Goal: Task Accomplishment & Management: Use online tool/utility

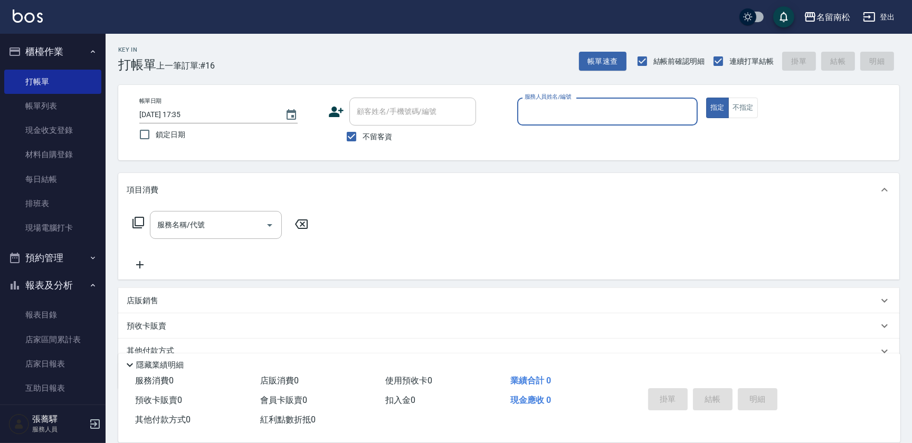
scroll to position [1, 0]
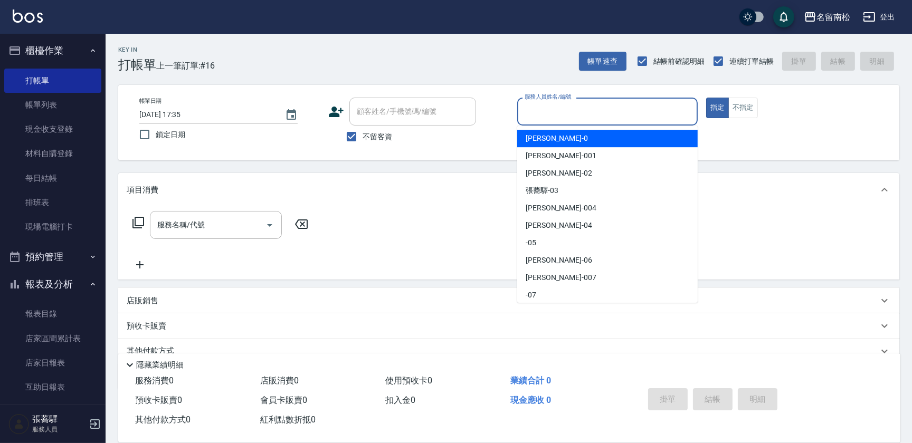
drag, startPoint x: 647, startPoint y: 106, endPoint x: 635, endPoint y: 122, distance: 20.0
click at [647, 106] on input "服務人員姓名/編號" at bounding box center [607, 111] width 171 height 18
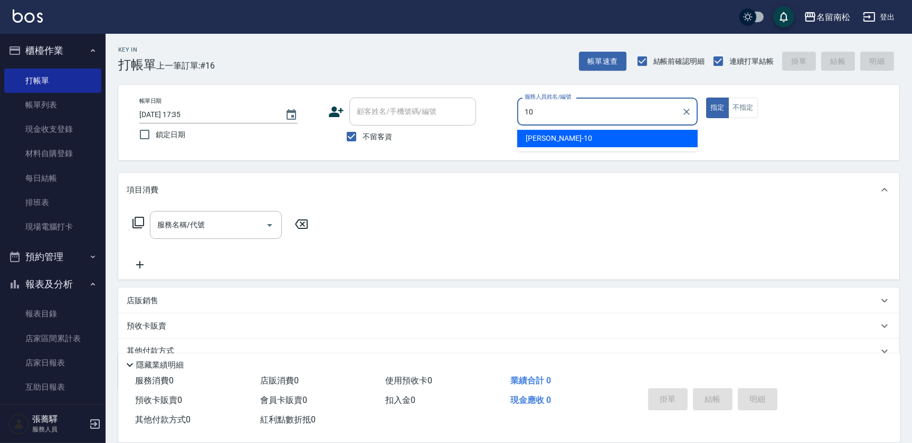
click at [623, 138] on div "[PERSON_NAME]-10" at bounding box center [607, 138] width 181 height 17
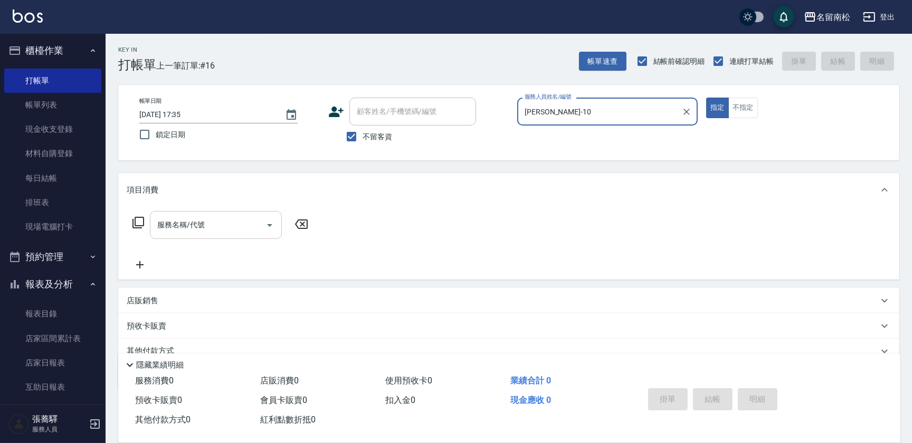
type input "[PERSON_NAME]-10"
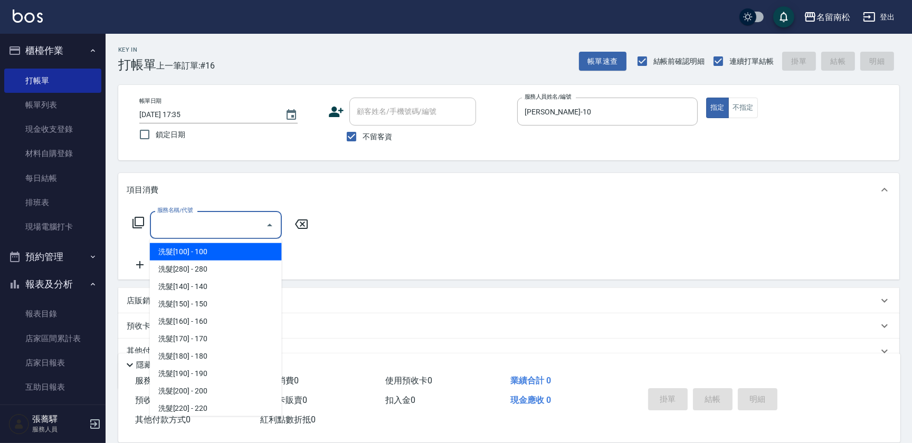
click at [225, 226] on input "服務名稱/代號" at bounding box center [208, 225] width 107 height 18
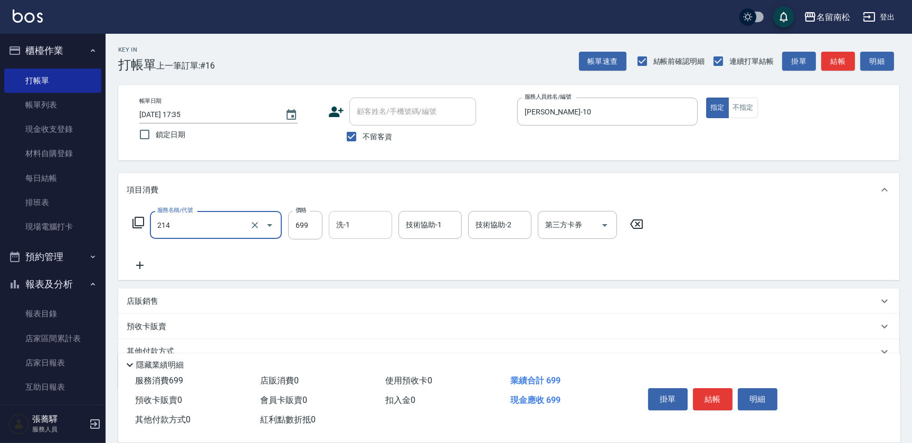
type input "滾珠洗髪699(214)"
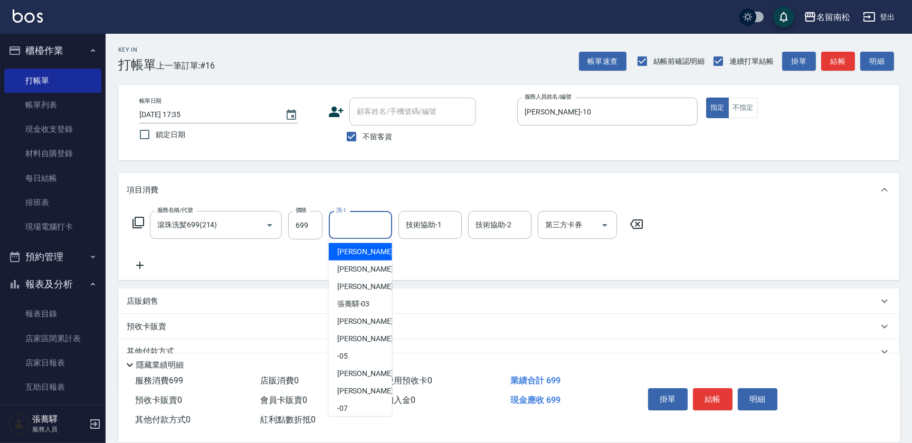
click at [347, 226] on input "洗-1" at bounding box center [361, 225] width 54 height 18
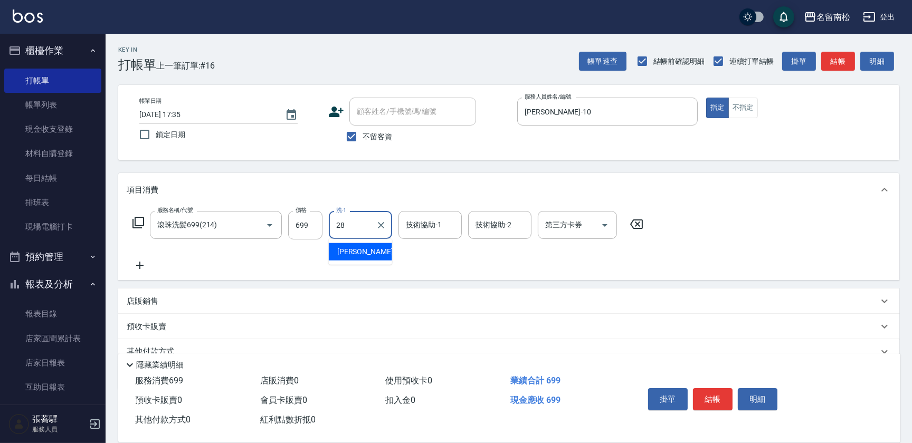
type input "[PERSON_NAME]-28"
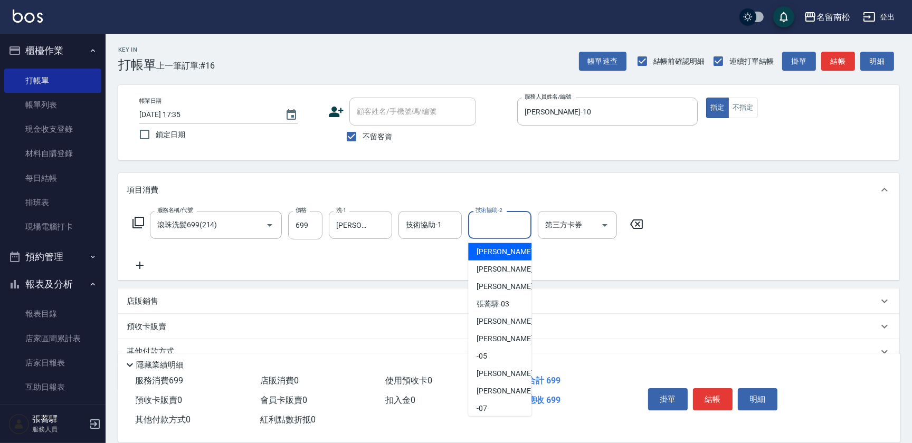
click at [484, 227] on input "技術協助-2" at bounding box center [500, 225] width 54 height 18
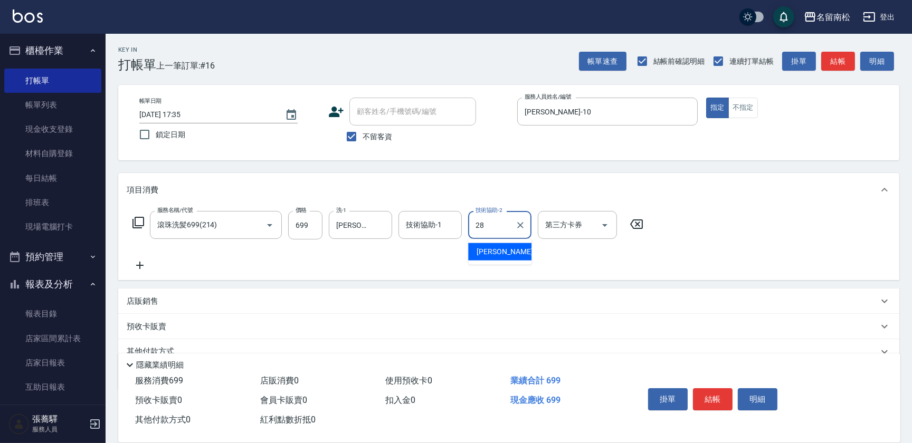
type input "[PERSON_NAME]-28"
click at [718, 396] on button "結帳" at bounding box center [713, 399] width 40 height 22
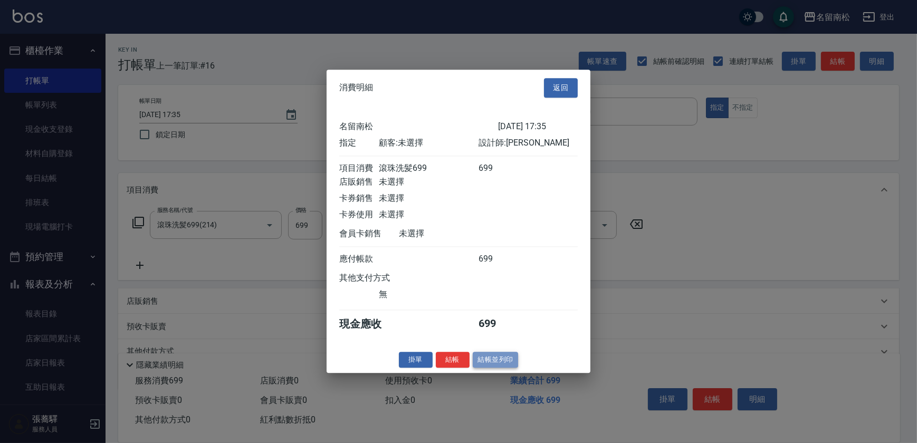
click at [492, 364] on button "結帳並列印" at bounding box center [496, 360] width 46 height 16
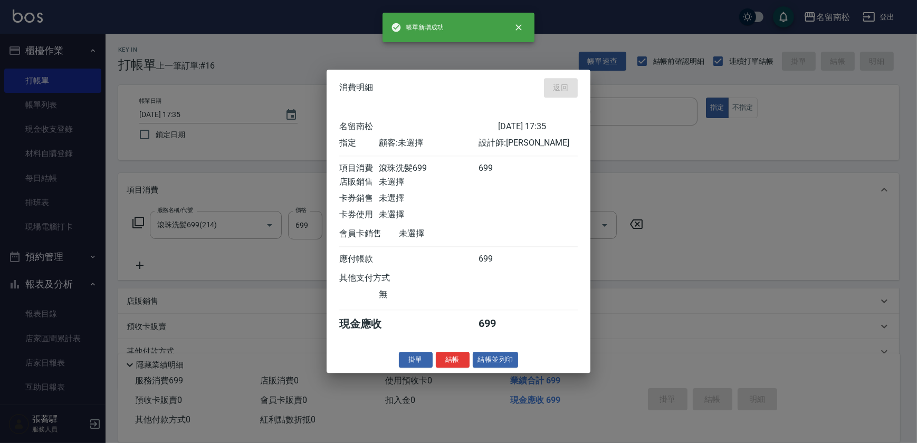
type input "[DATE] 18:28"
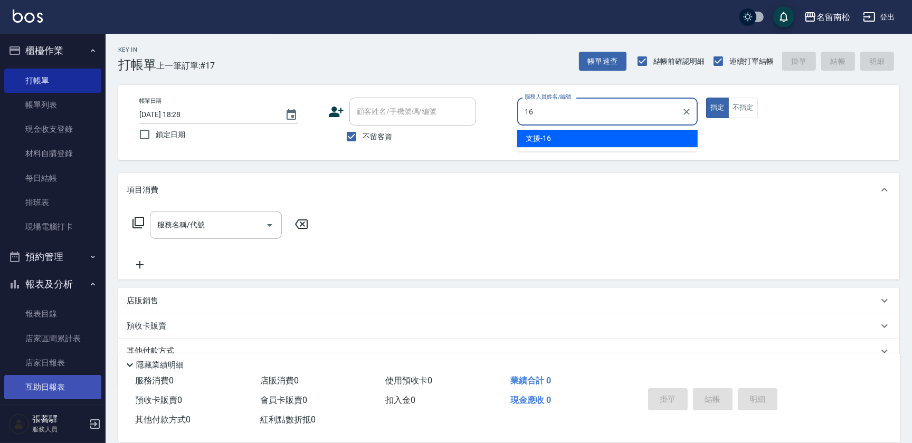
type input "支援-16"
type button "true"
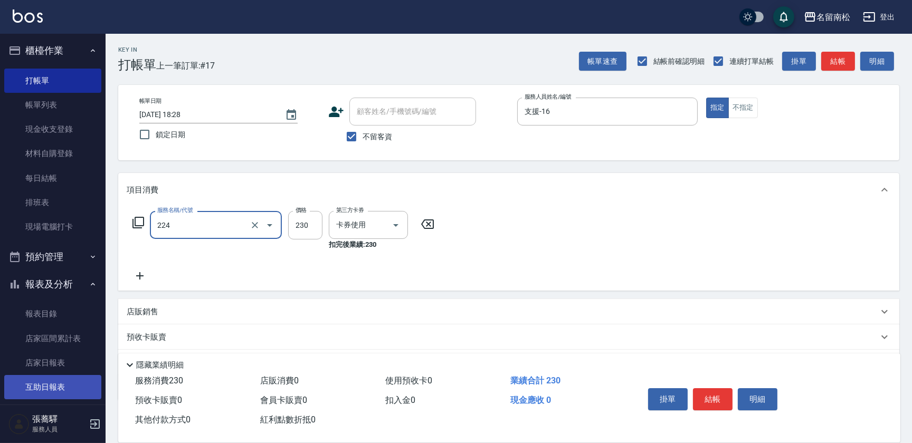
type input "洗髮(卡)230(224)"
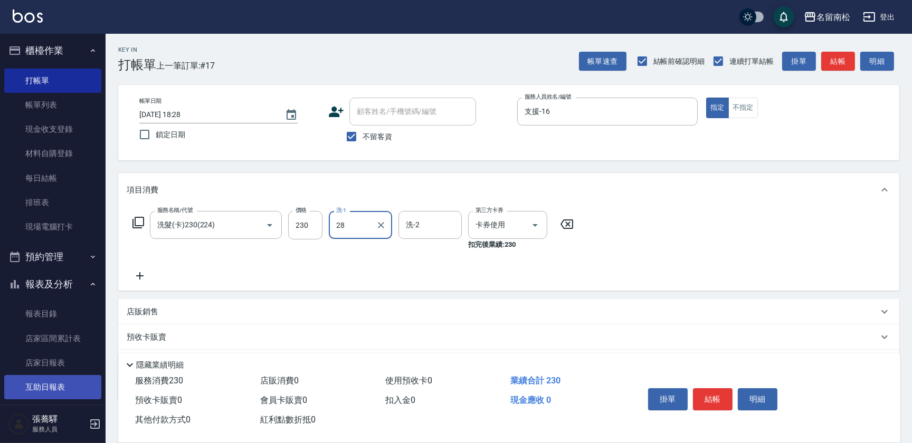
type input "[PERSON_NAME]-28"
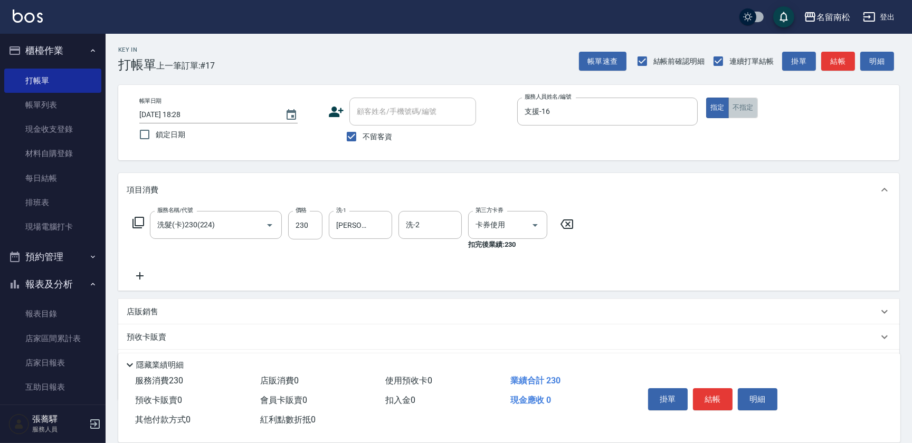
click at [754, 106] on button "不指定" at bounding box center [743, 108] width 30 height 21
click at [716, 391] on button "結帳" at bounding box center [713, 399] width 40 height 22
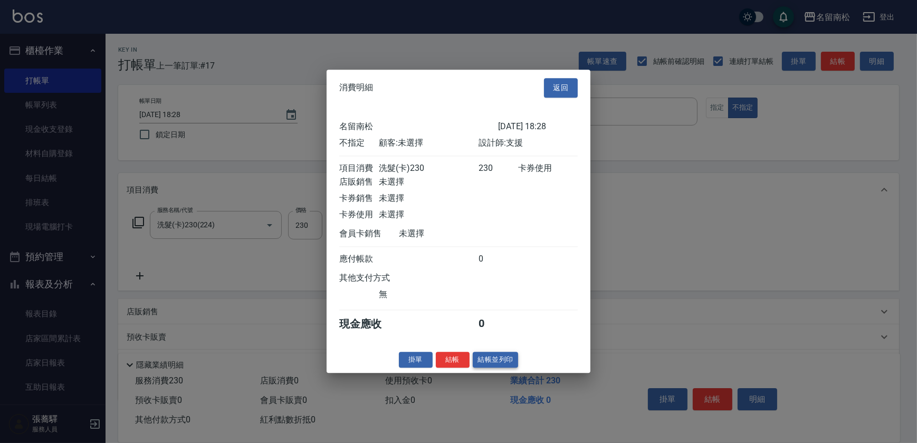
click at [500, 367] on button "結帳並列印" at bounding box center [496, 360] width 46 height 16
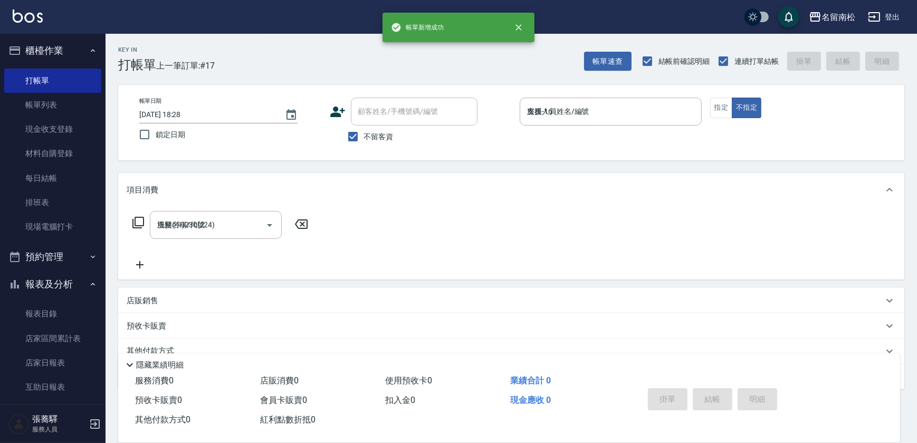
type input "[DATE] 18:52"
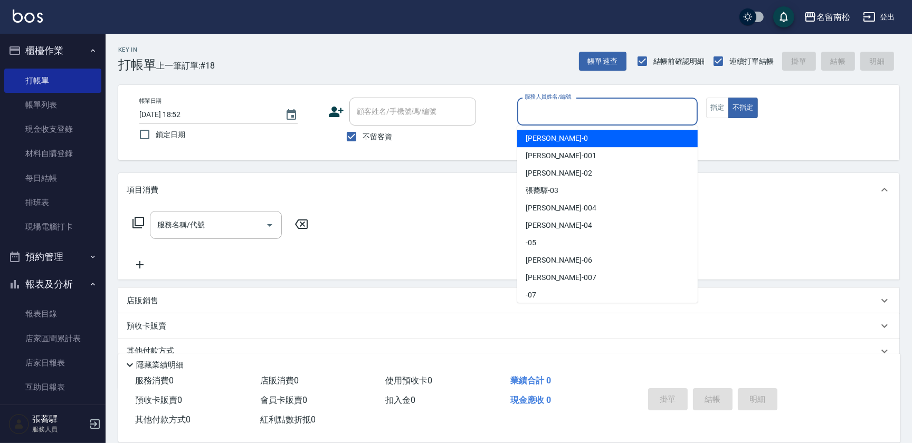
click at [640, 116] on input "服務人員姓名/編號" at bounding box center [607, 111] width 171 height 18
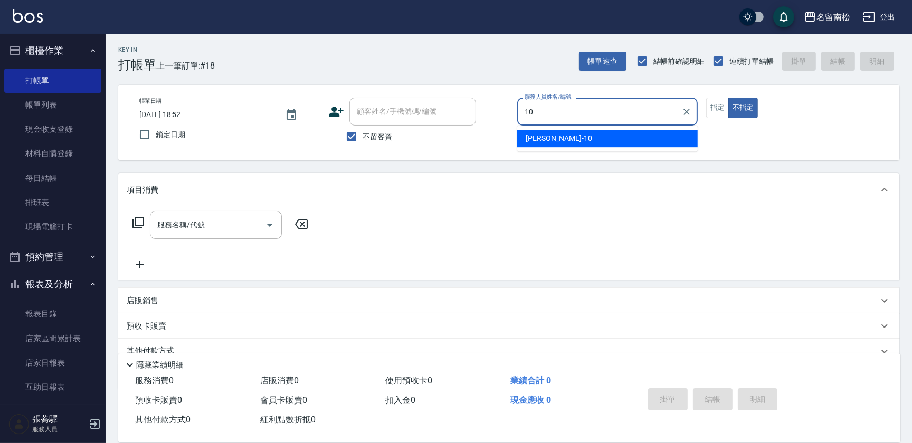
click at [628, 143] on div "[PERSON_NAME]-10" at bounding box center [607, 138] width 181 height 17
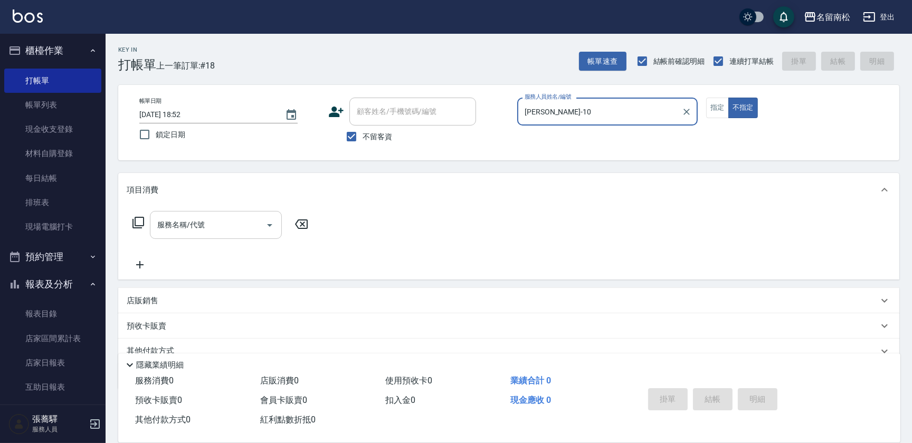
type input "[PERSON_NAME]-10"
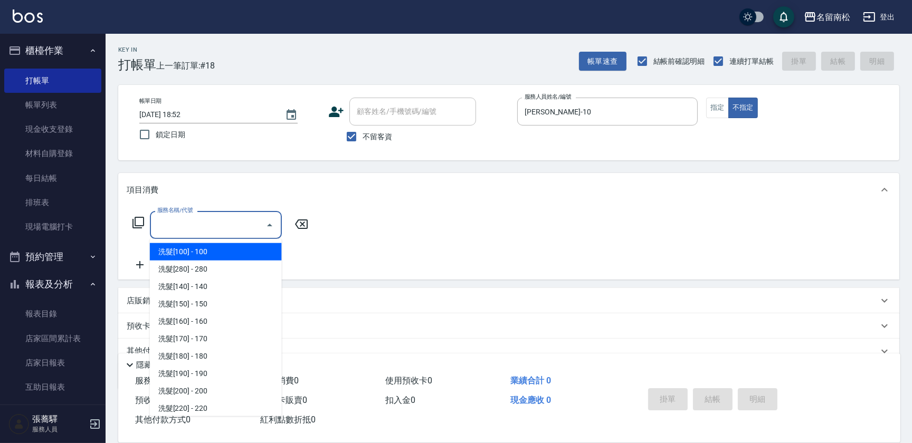
click at [226, 231] on input "服務名稱/代號" at bounding box center [208, 225] width 107 height 18
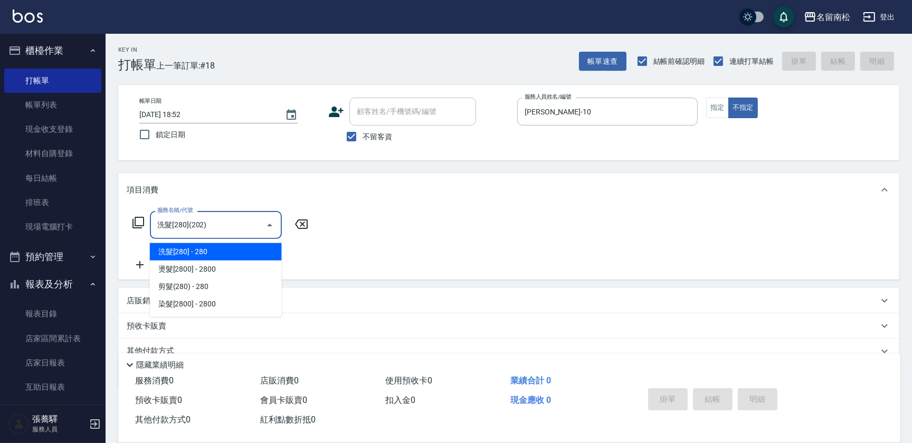
type input "洗髮[280](202)"
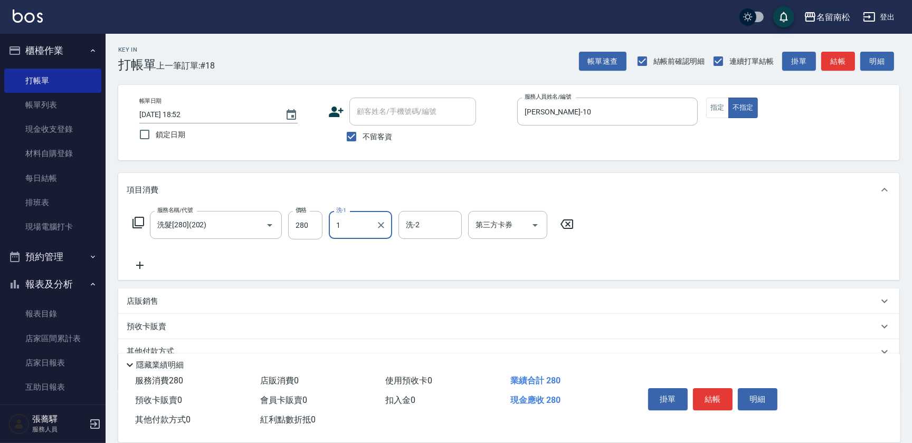
click at [335, 225] on input "1" at bounding box center [353, 225] width 38 height 18
click at [343, 248] on span "[PERSON_NAME]-10" at bounding box center [370, 251] width 67 height 11
type input "[PERSON_NAME]-10"
drag, startPoint x: 708, startPoint y: 392, endPoint x: 705, endPoint y: 381, distance: 11.9
click at [708, 391] on button "結帳" at bounding box center [713, 399] width 40 height 22
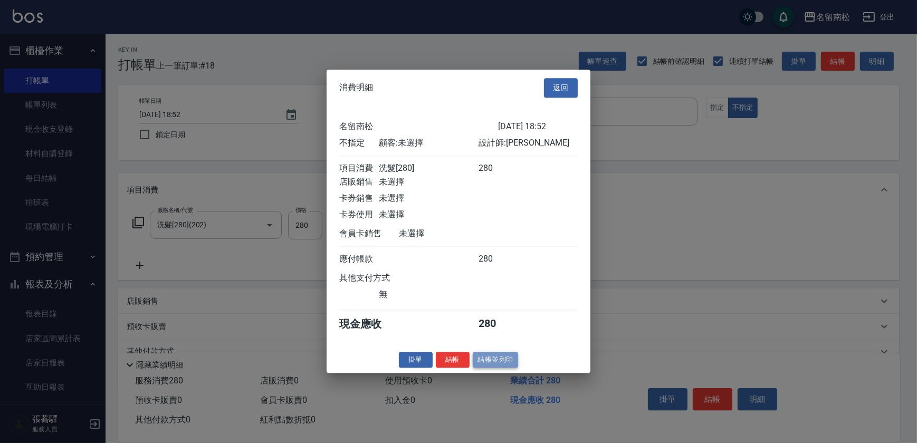
click at [495, 357] on button "結帳並列印" at bounding box center [496, 360] width 46 height 16
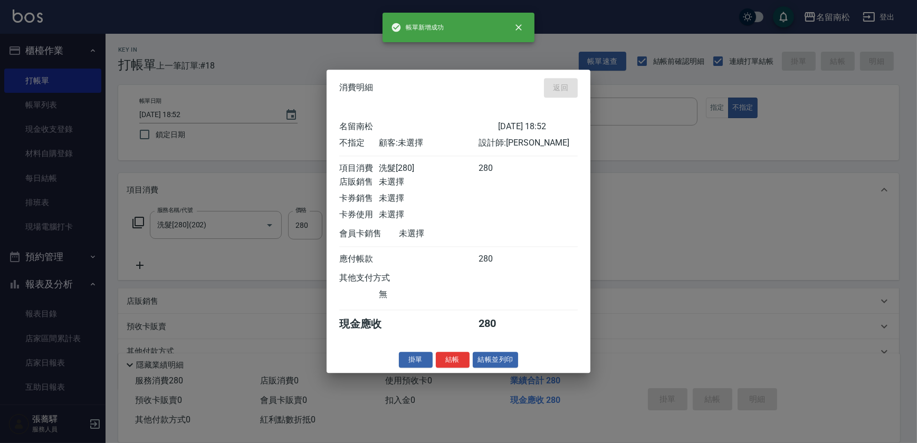
type input "[DATE] 19:08"
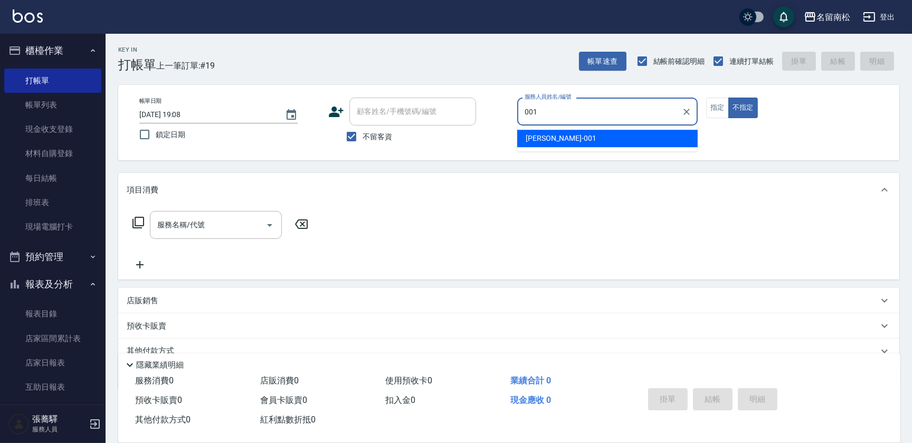
type input "[PERSON_NAME]-001"
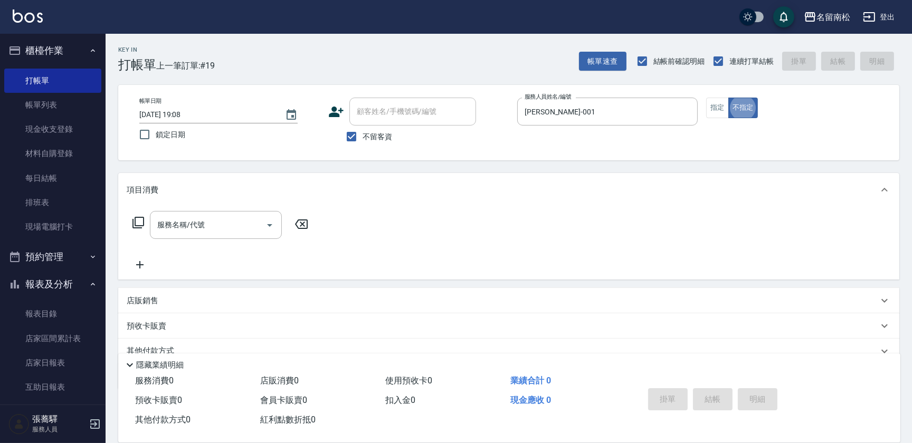
type button "false"
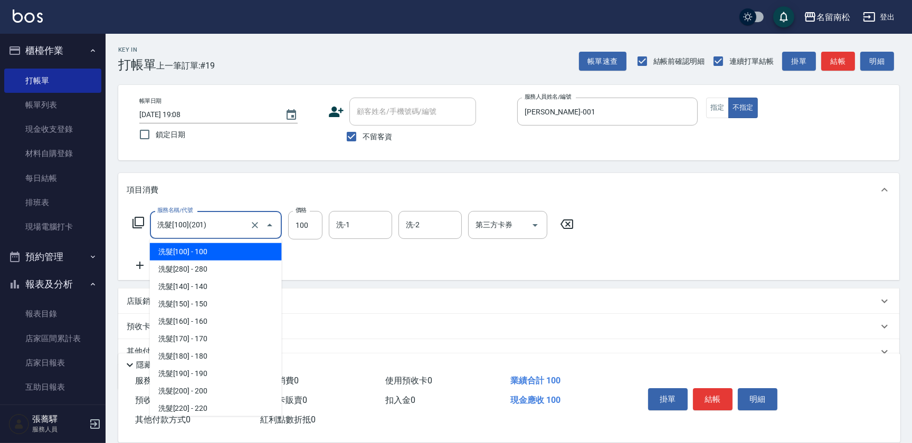
drag, startPoint x: 159, startPoint y: 222, endPoint x: -2, endPoint y: 243, distance: 162.9
click at [0, 243] on html "名留南松 登出 櫃檯作業 打帳單 帳單列表 現金收支登錄 材料自購登錄 每日結帳 排班表 現場電腦打卡 預約管理 預約管理 單日預約紀錄 單週預約紀錄 報表及…" at bounding box center [456, 244] width 912 height 489
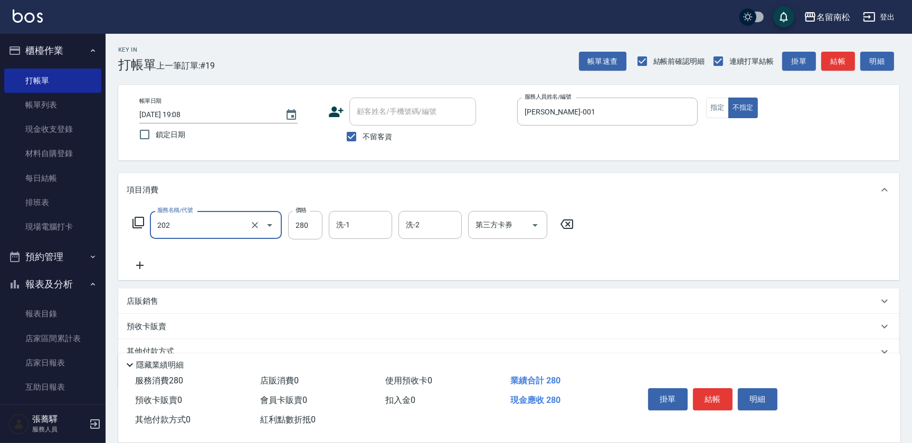
type input "洗髮[280](202)"
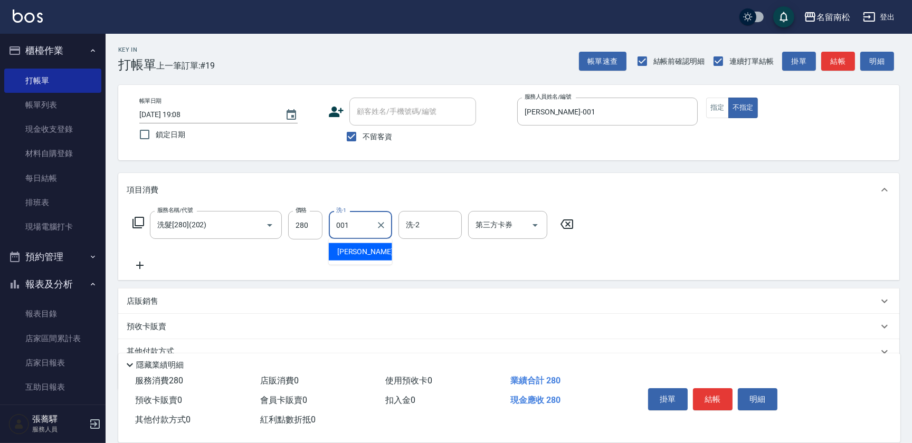
type input "[PERSON_NAME]-001"
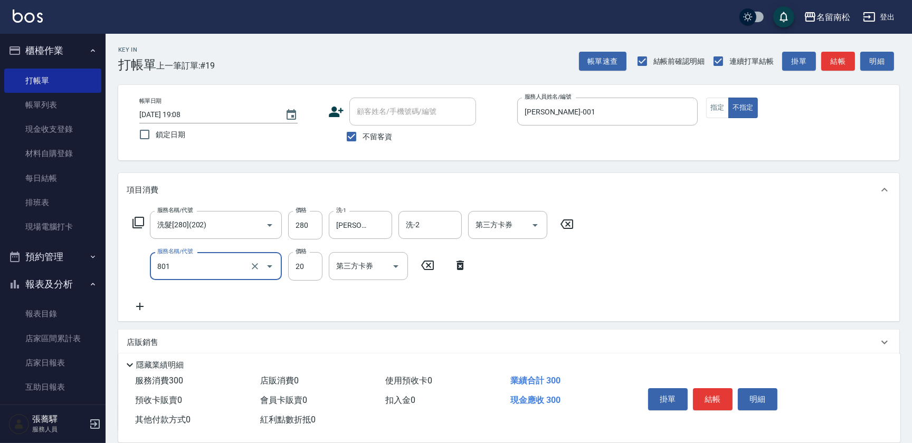
type input "潤絲(801)"
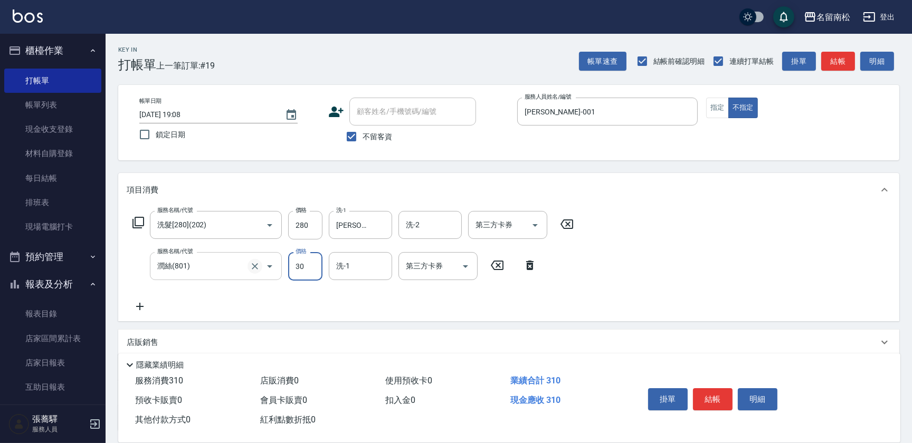
type input "30"
type input "[PERSON_NAME]-001"
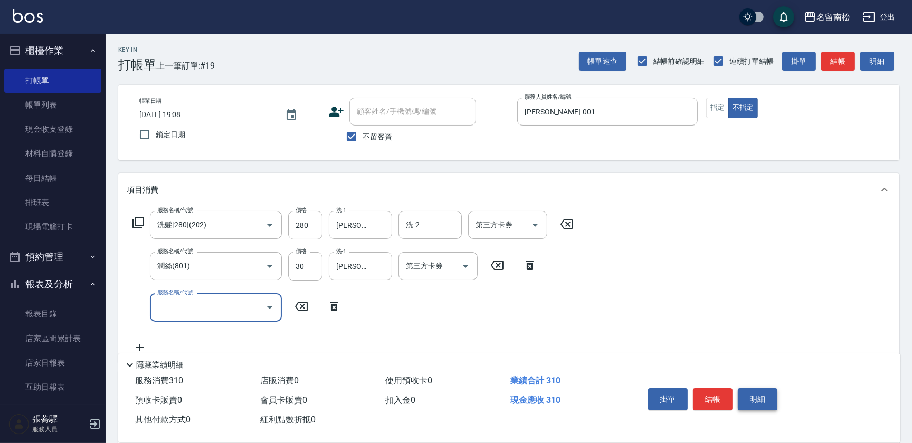
click at [755, 391] on button "明細" at bounding box center [758, 399] width 40 height 22
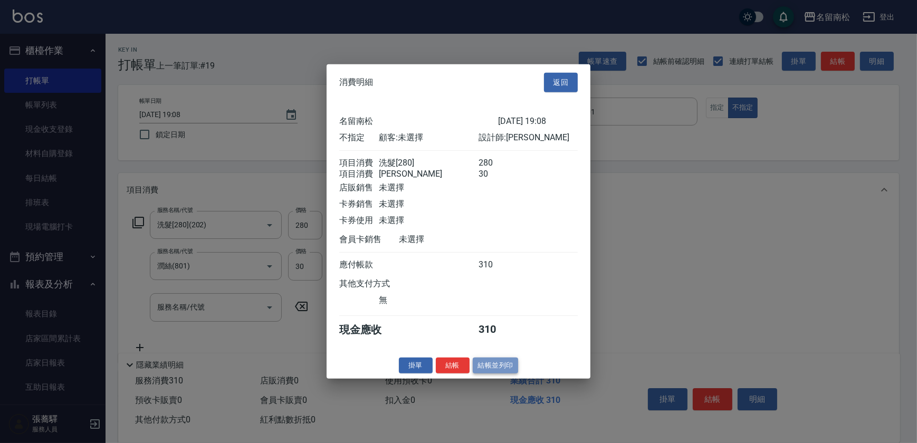
click at [499, 371] on button "結帳並列印" at bounding box center [496, 365] width 46 height 16
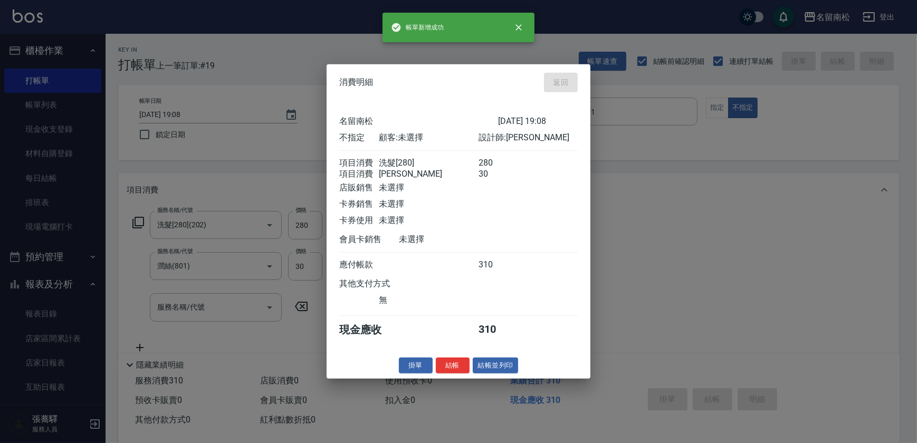
type input "[DATE] 19:36"
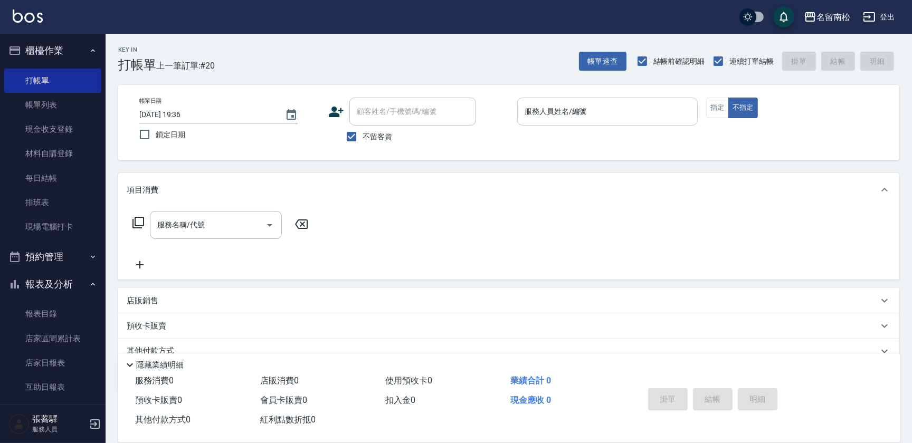
click at [610, 107] on input "服務人員姓名/編號" at bounding box center [607, 111] width 171 height 18
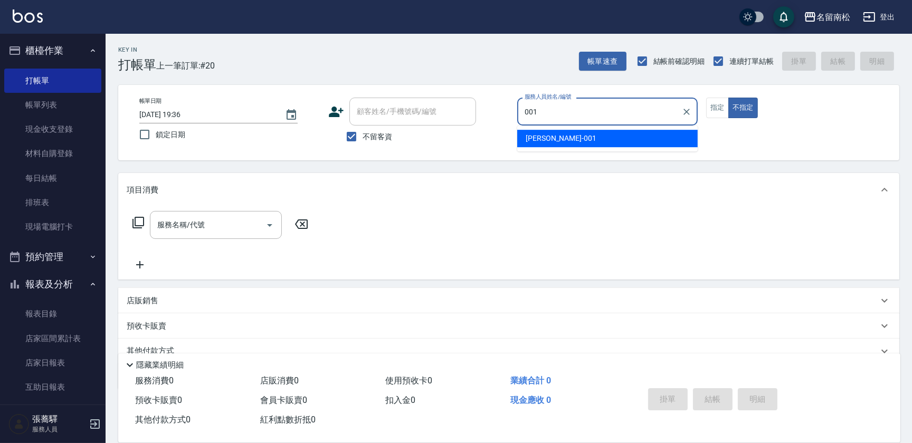
type input "[PERSON_NAME]-001"
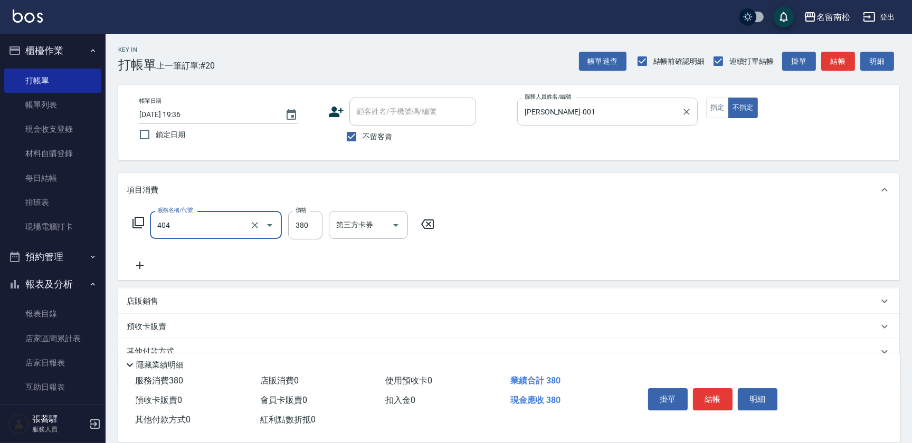
type input "剪髮(380)(404)"
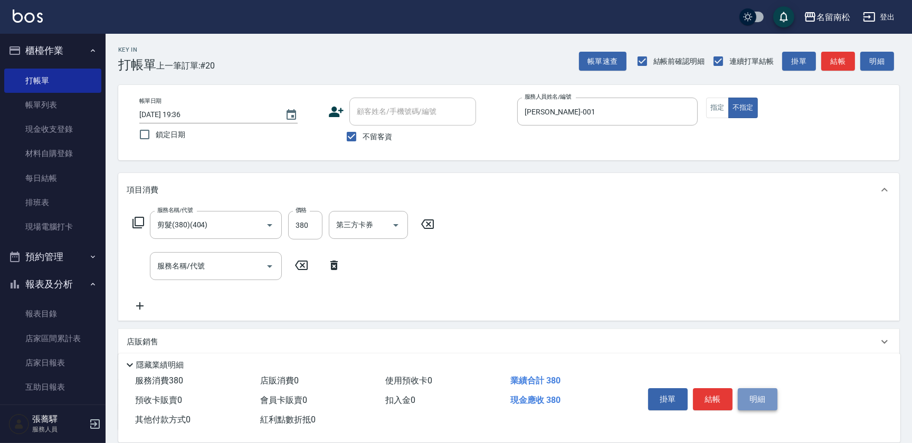
click at [748, 399] on button "明細" at bounding box center [758, 399] width 40 height 22
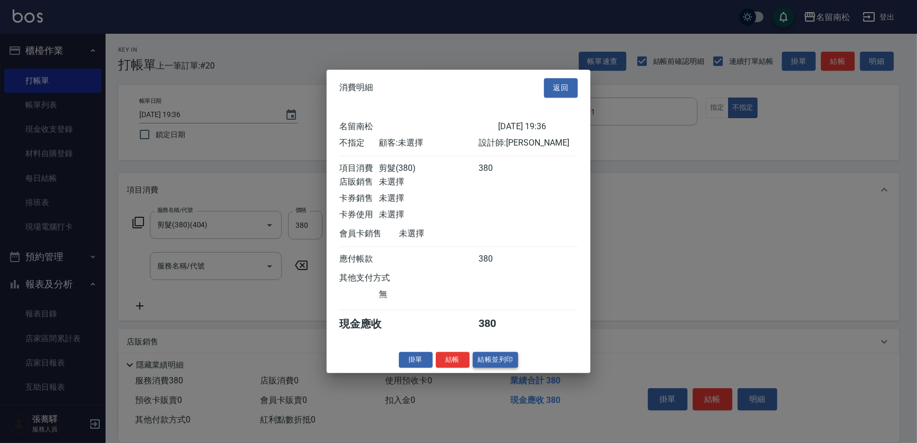
click at [492, 366] on button "結帳並列印" at bounding box center [496, 360] width 46 height 16
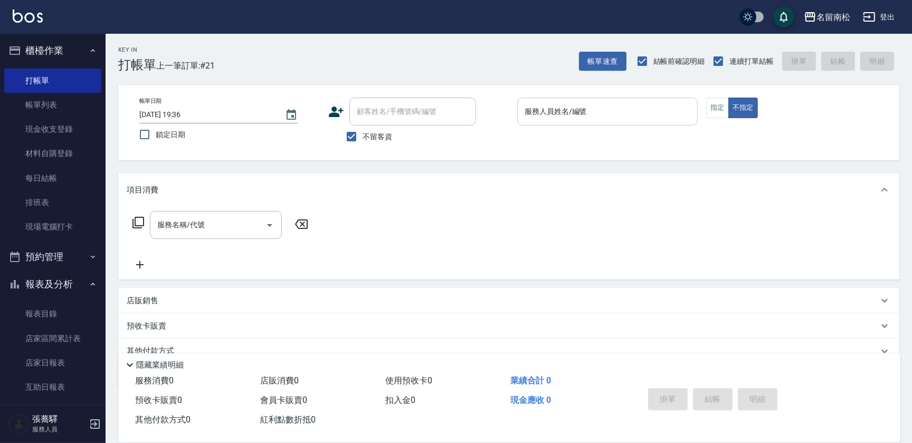
click at [638, 112] on input "服務人員姓名/編號" at bounding box center [607, 111] width 171 height 18
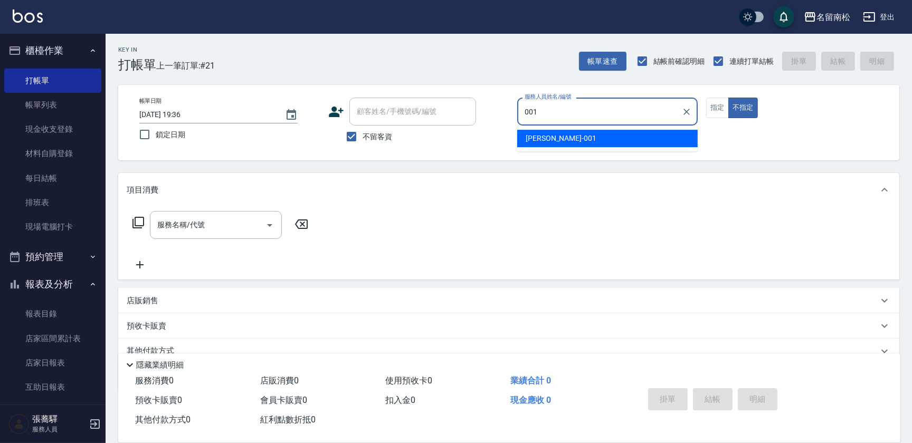
type input "[PERSON_NAME]-001"
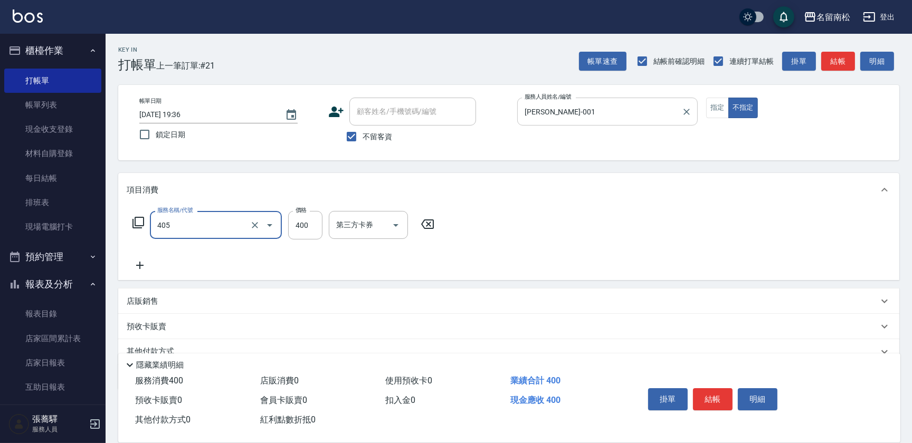
type input "剪髮(400)(405)"
type input "480"
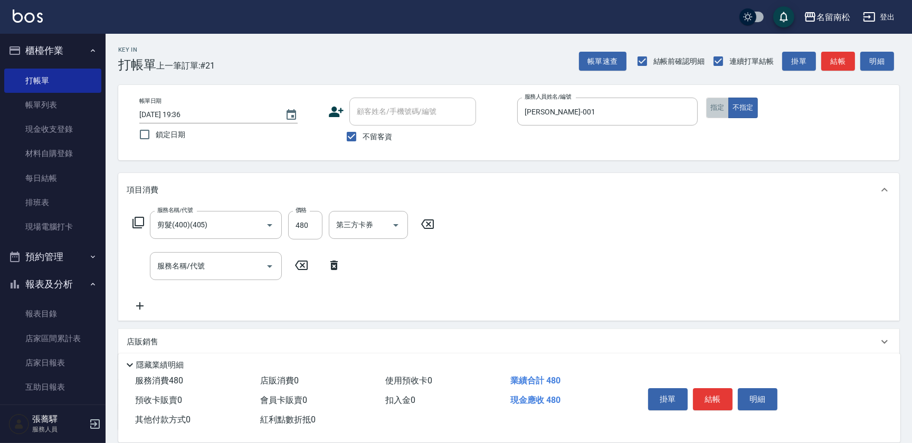
click at [723, 111] on button "指定" at bounding box center [717, 108] width 23 height 21
click at [765, 396] on button "明細" at bounding box center [758, 399] width 40 height 22
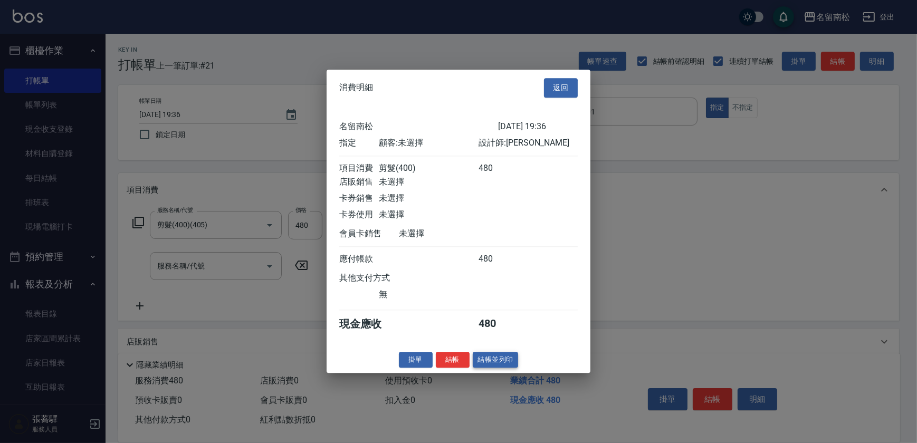
click at [499, 366] on button "結帳並列印" at bounding box center [496, 360] width 46 height 16
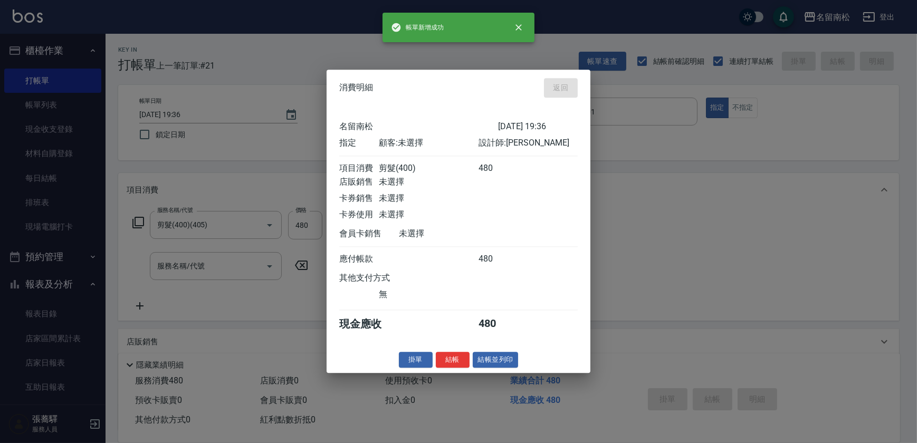
type input "[DATE] 19:37"
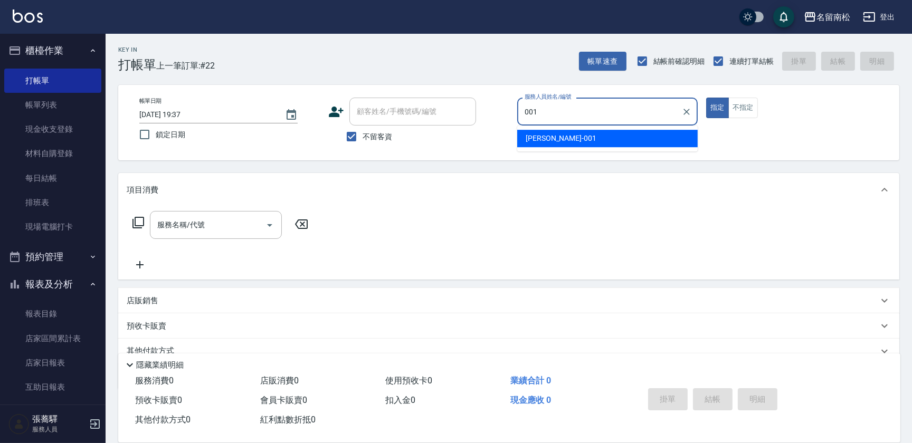
type input "[PERSON_NAME]-001"
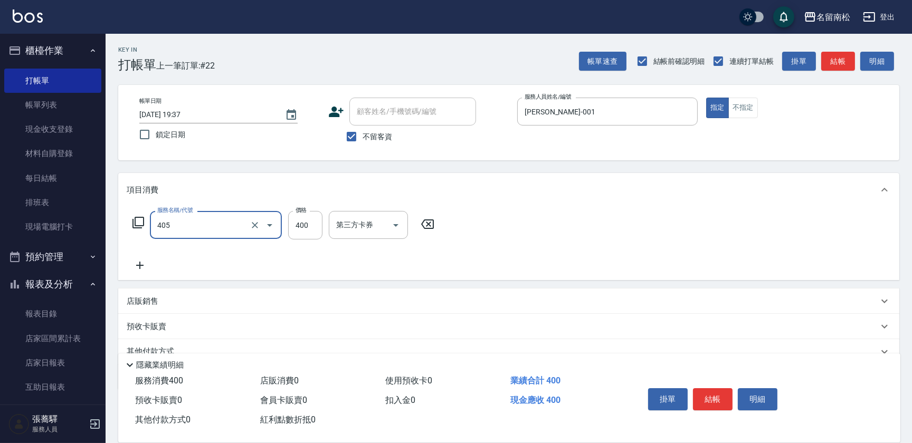
type input "剪髮(400)(405)"
type input "480"
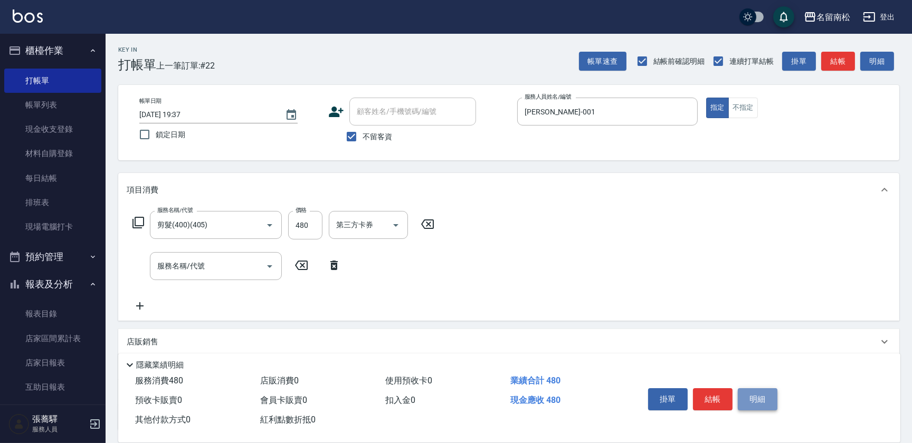
click at [753, 396] on button "明細" at bounding box center [758, 399] width 40 height 22
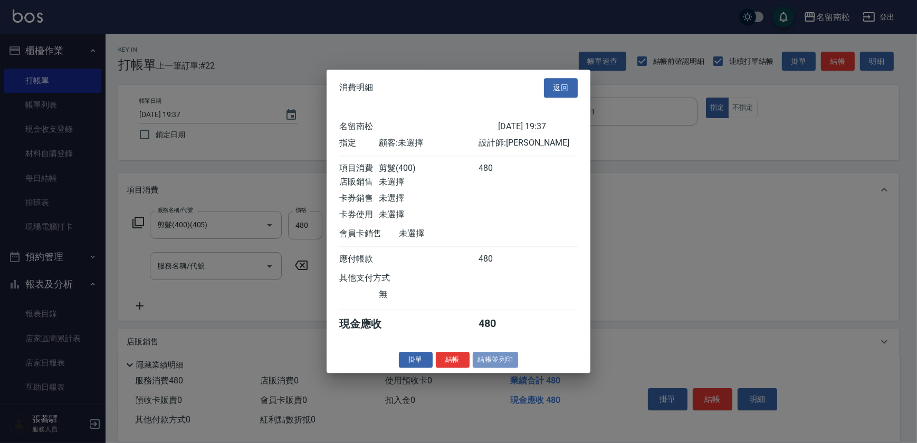
drag, startPoint x: 507, startPoint y: 362, endPoint x: 503, endPoint y: 368, distance: 7.3
click at [503, 368] on button "結帳並列印" at bounding box center [496, 360] width 46 height 16
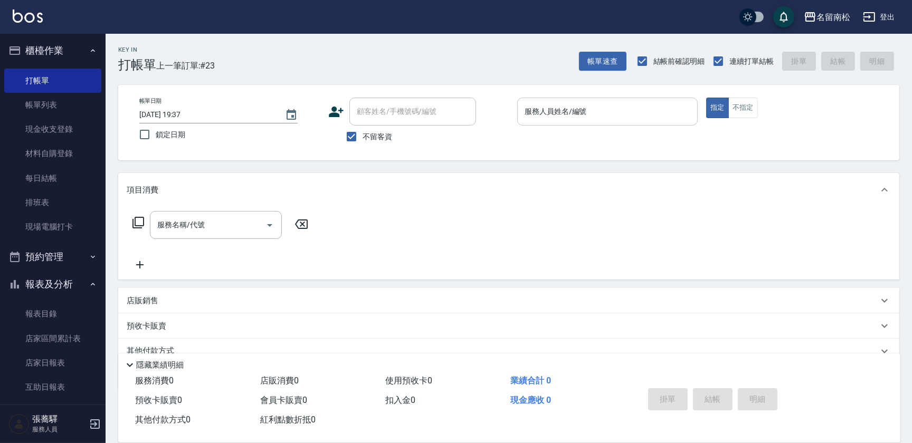
click at [619, 116] on input "服務人員姓名/編號" at bounding box center [607, 111] width 171 height 18
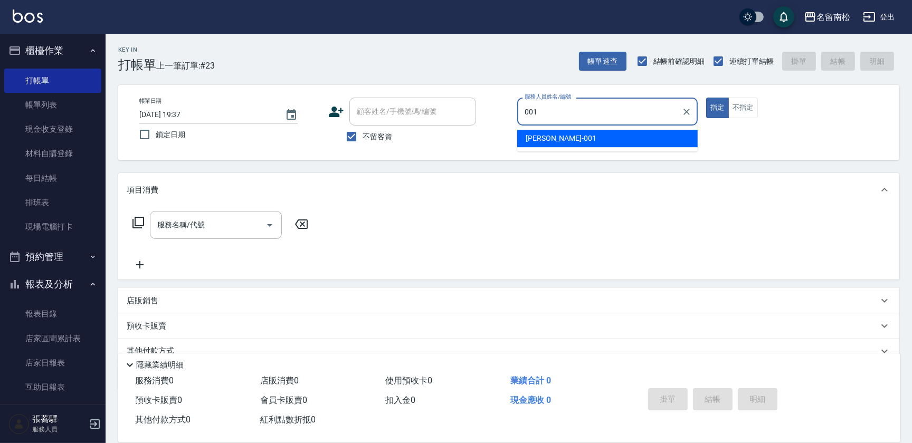
type input "[PERSON_NAME]-001"
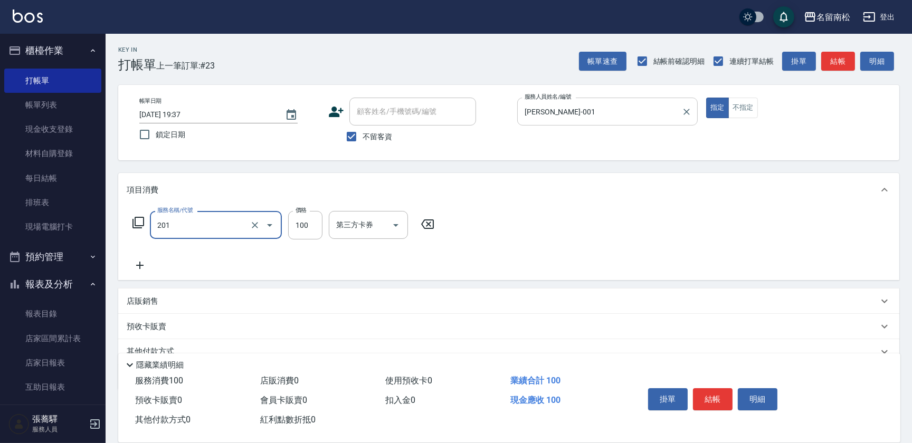
type input "洗髮[100](201)"
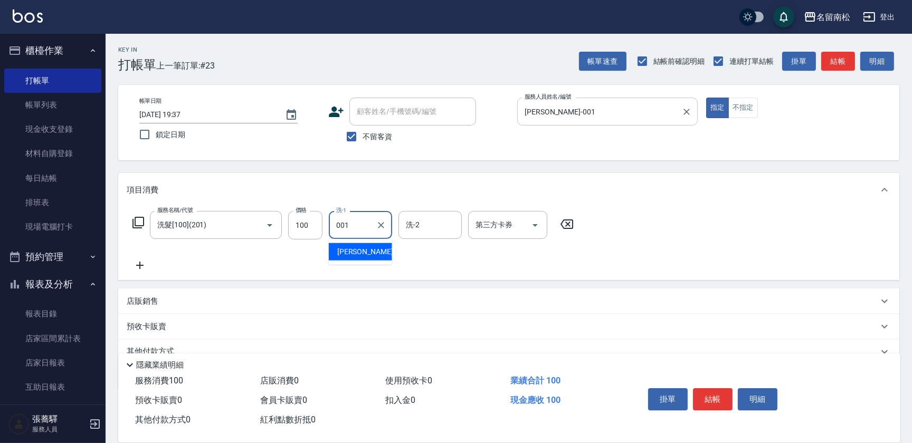
type input "[PERSON_NAME]-001"
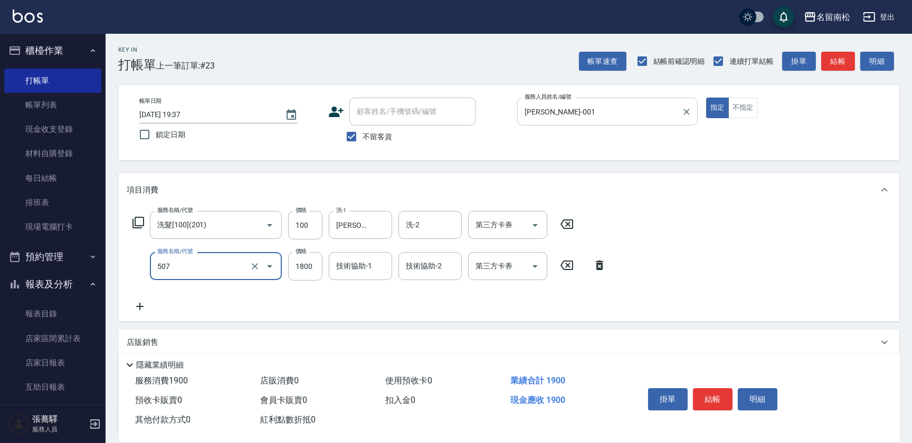
type input "染髮[1800](507)"
type input "1900"
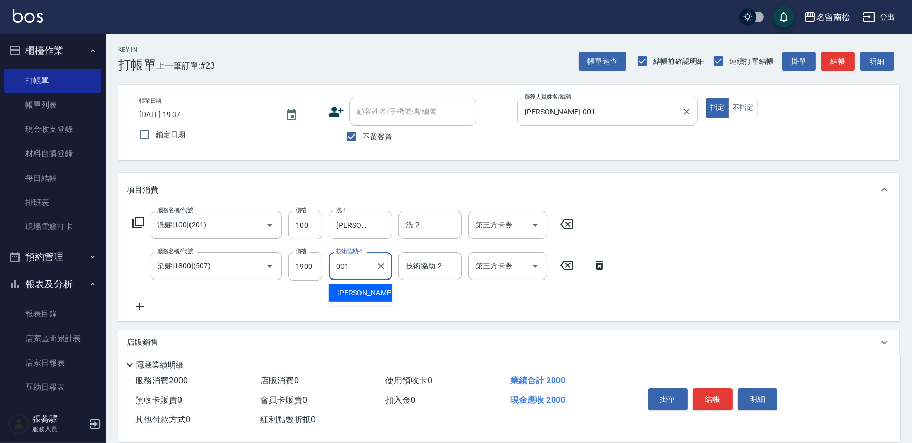
type input "[PERSON_NAME]-001"
click at [744, 392] on button "明細" at bounding box center [758, 399] width 40 height 22
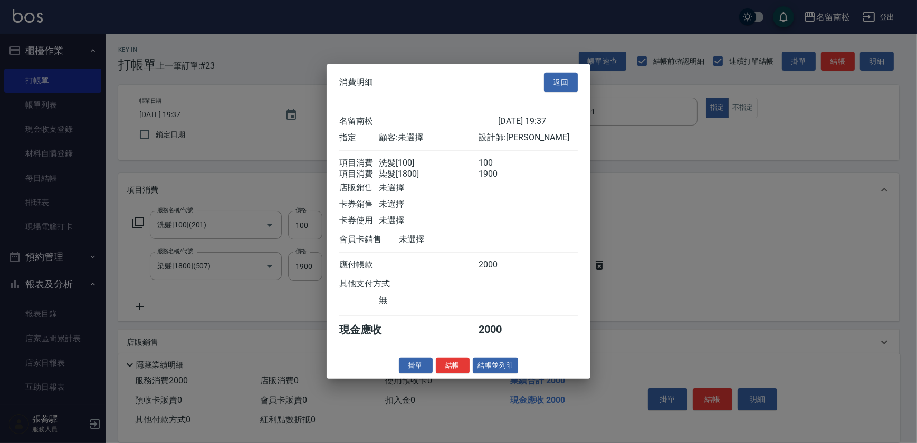
click at [486, 370] on button "結帳並列印" at bounding box center [496, 365] width 46 height 16
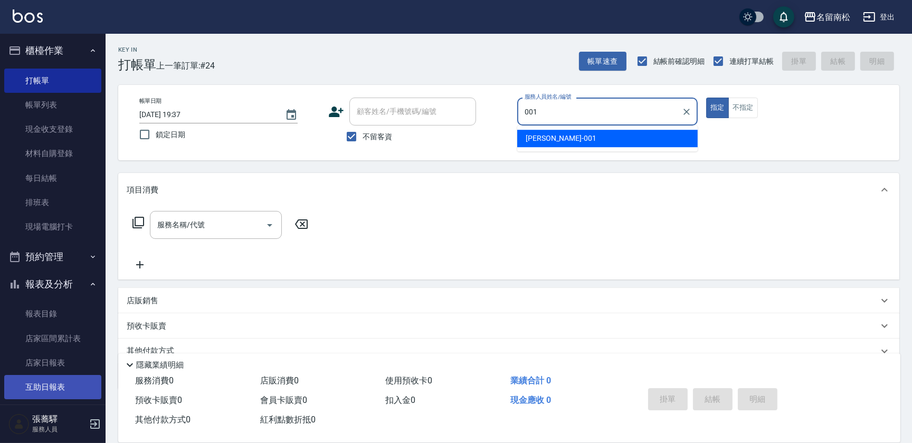
type input "[PERSON_NAME]-001"
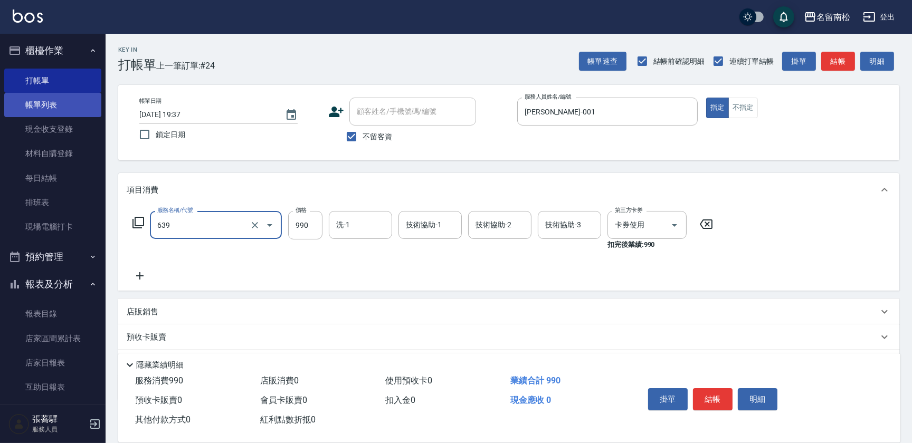
type input "(芙)蘆薈髮膜套卡(自材)(639)"
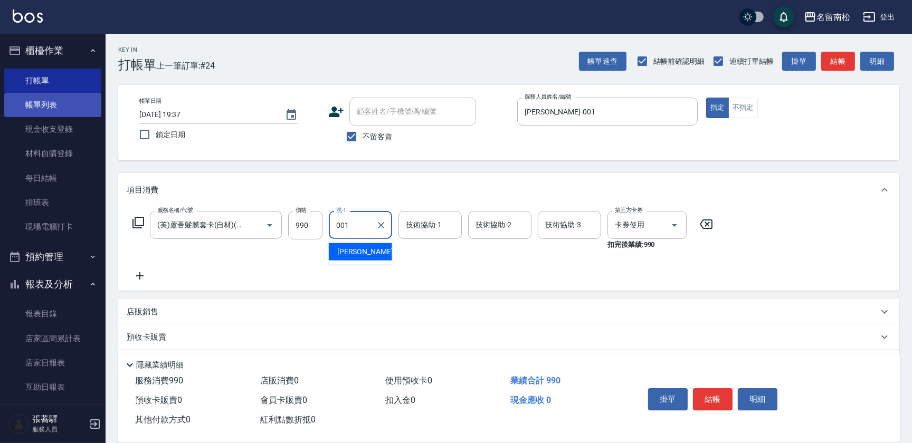
type input "[PERSON_NAME]-001"
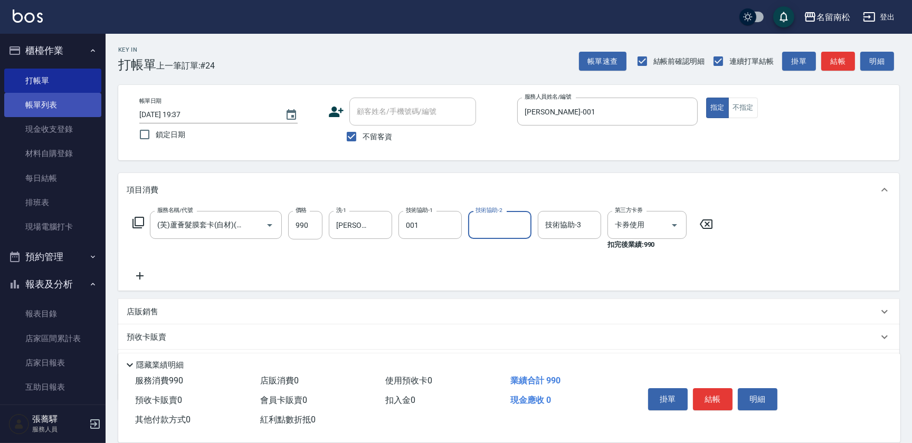
type input "[PERSON_NAME]-001"
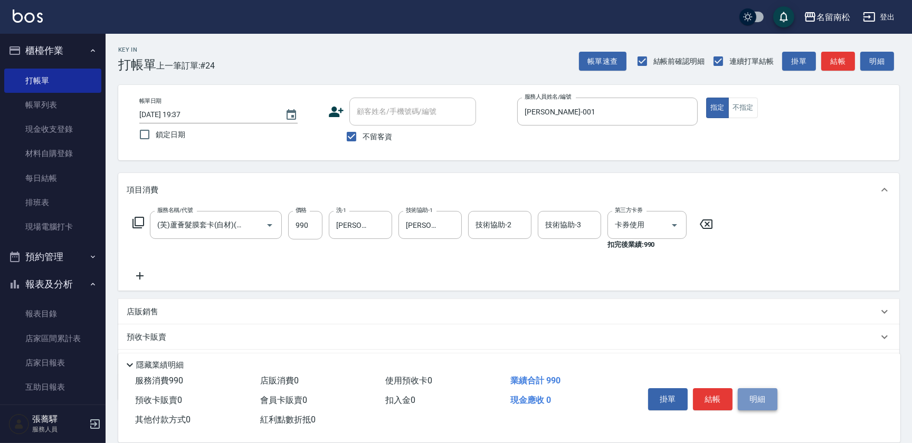
click at [747, 388] on button "明細" at bounding box center [758, 399] width 40 height 22
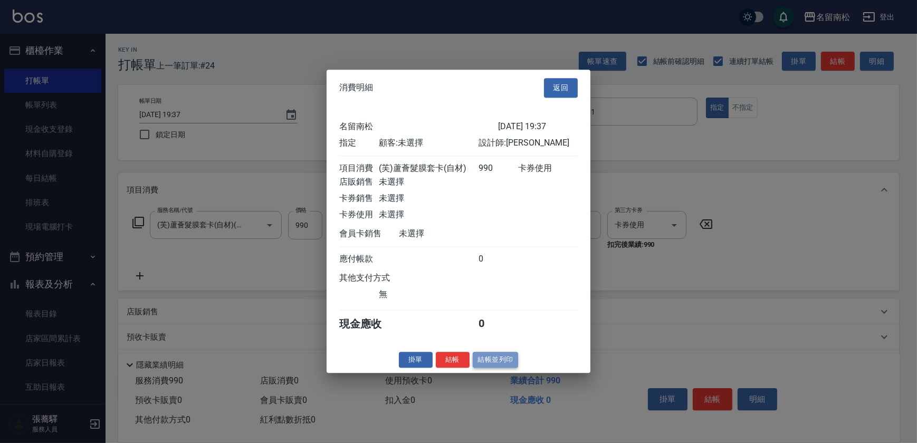
click at [499, 358] on button "結帳並列印" at bounding box center [496, 360] width 46 height 16
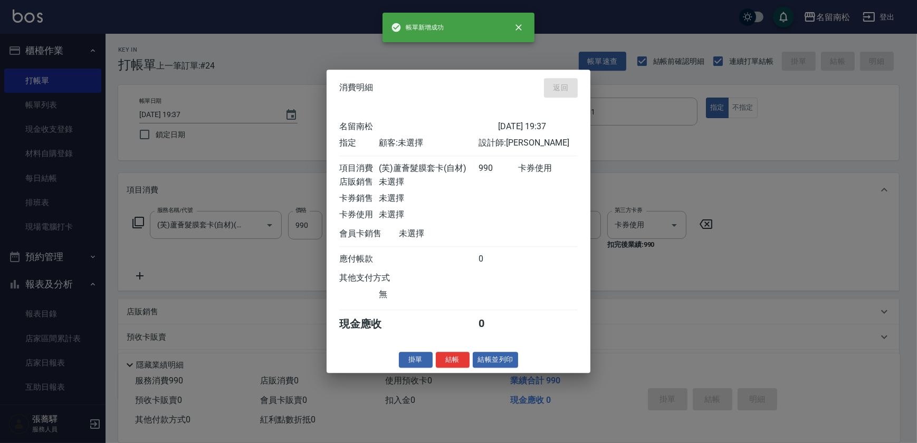
type input "[DATE] 19:38"
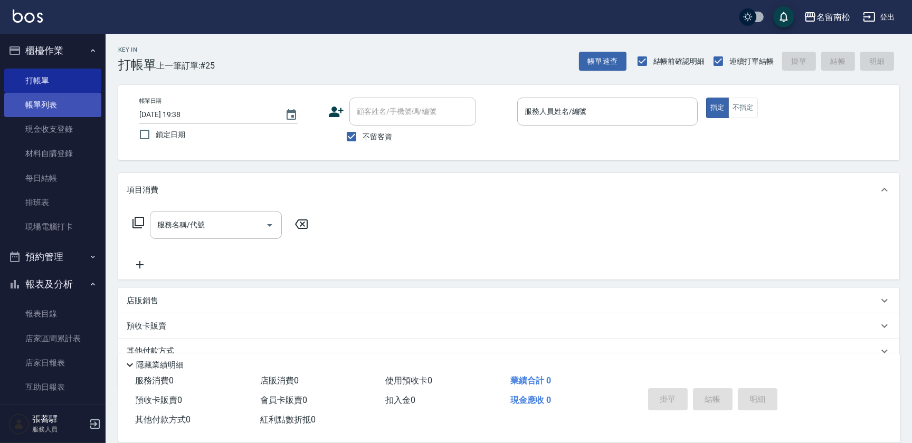
click at [67, 106] on link "帳單列表" at bounding box center [52, 105] width 97 height 24
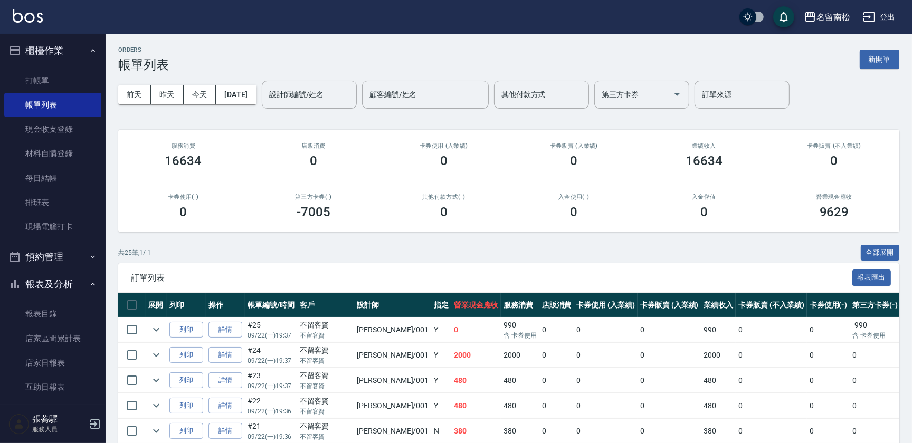
click at [221, 333] on link "詳情" at bounding box center [225, 330] width 34 height 16
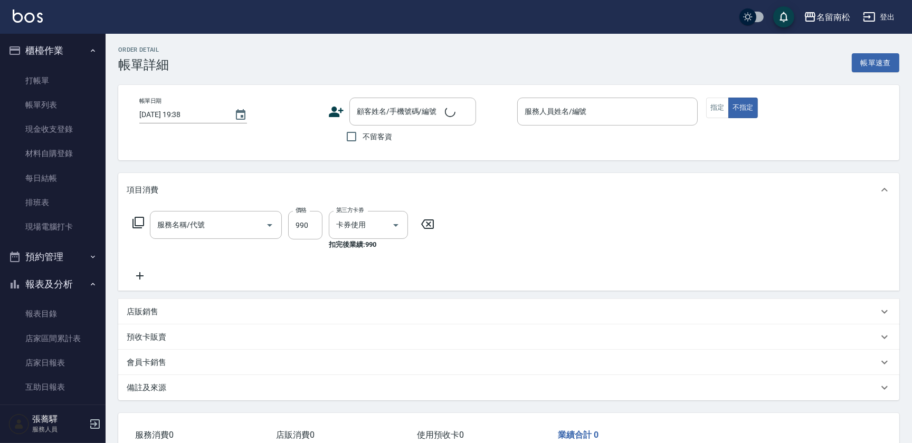
type input "[DATE] 19:37"
checkbox input "true"
type input "[PERSON_NAME]-001"
type input "(芙)蘆薈髮膜套卡(自材)(639)"
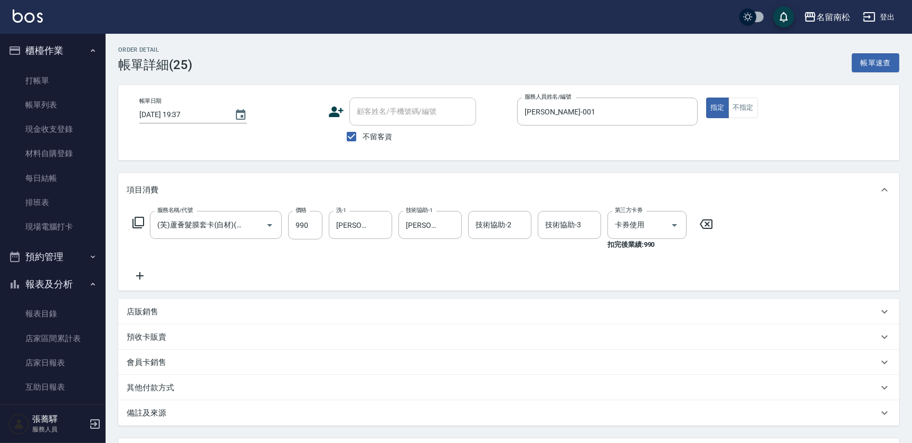
click at [143, 277] on icon at bounding box center [140, 276] width 26 height 13
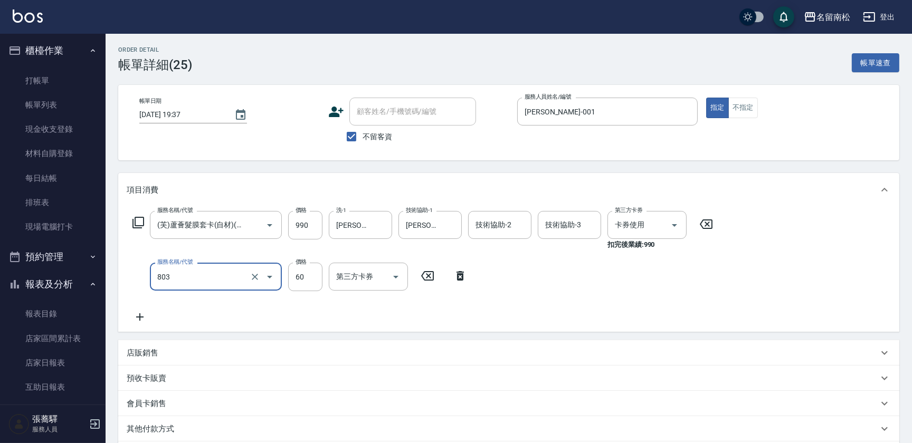
type input "吹捲(803)"
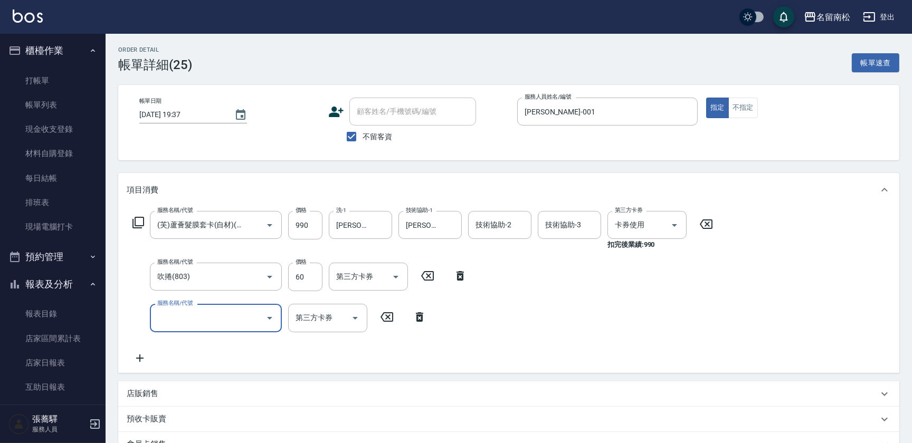
click at [908, 418] on div "Order detail 帳單詳細 (25) 帳單速查 帳單日期 [DATE] 19:37 顧客姓名/手機號碼/編號 顧客姓名/手機號碼/編號 不留客資 服務…" at bounding box center [509, 326] width 806 height 584
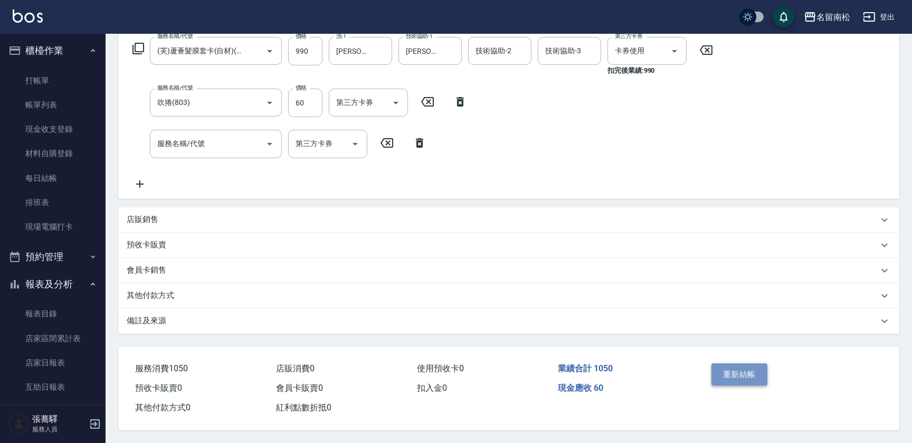
click at [713, 378] on button "重新結帳" at bounding box center [739, 375] width 56 height 22
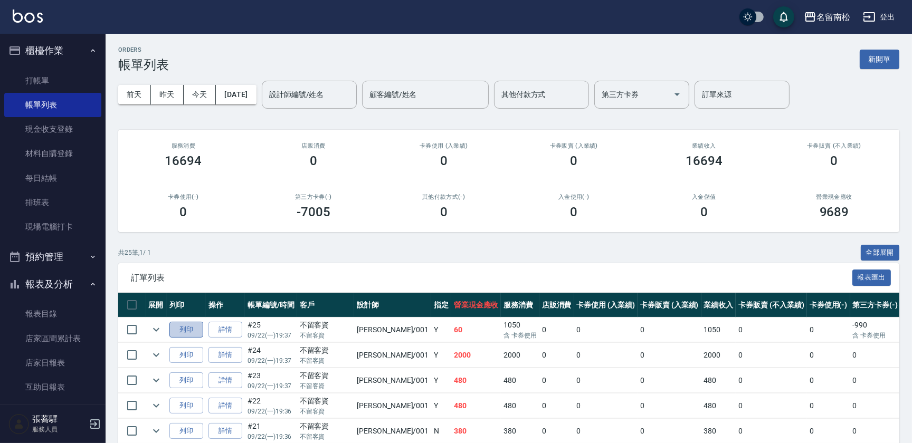
click at [182, 329] on button "列印" at bounding box center [186, 330] width 34 height 16
click at [50, 78] on link "打帳單" at bounding box center [52, 81] width 97 height 24
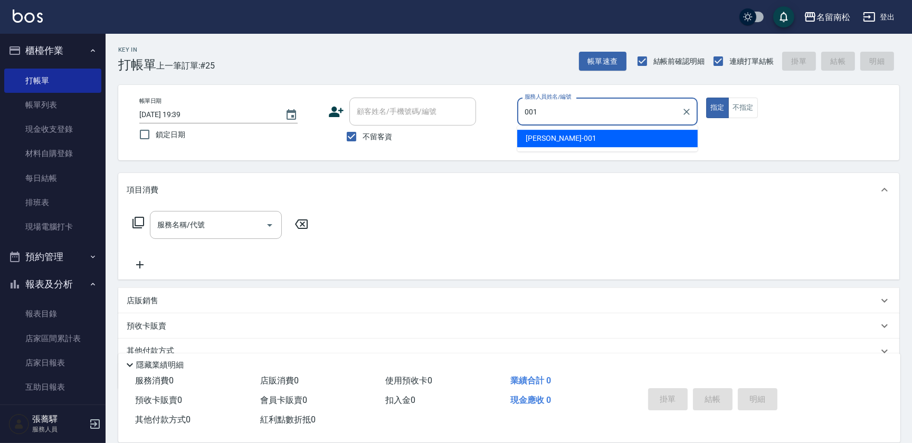
type input "[PERSON_NAME]-001"
type button "true"
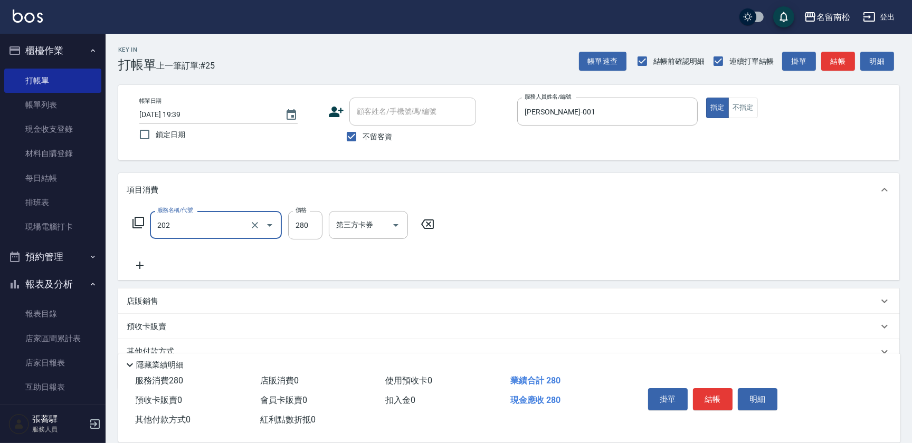
type input "洗髮[280](202)"
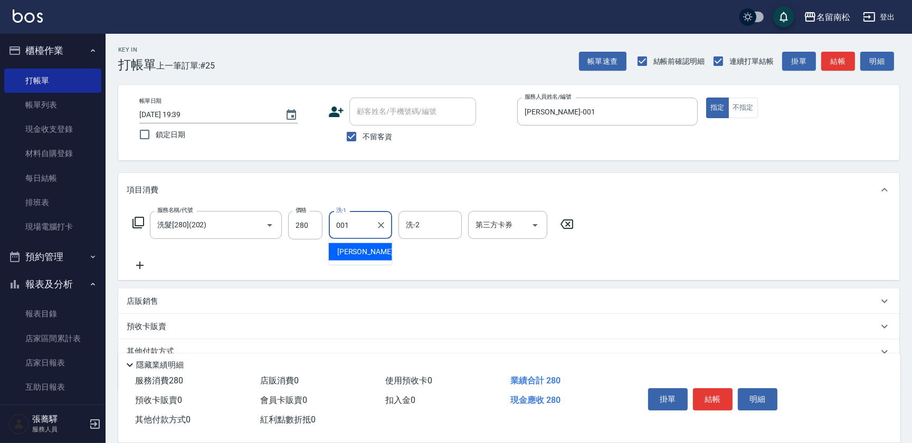
type input "[PERSON_NAME]-001"
click at [775, 396] on button "明細" at bounding box center [758, 399] width 40 height 22
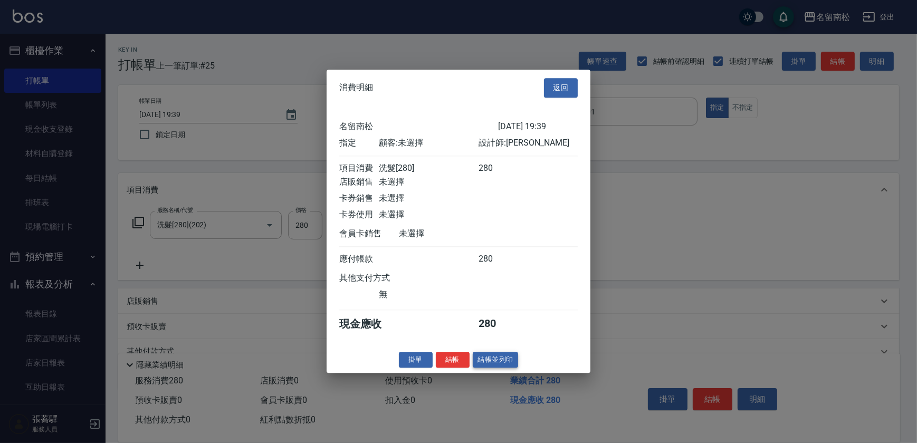
drag, startPoint x: 496, startPoint y: 355, endPoint x: 506, endPoint y: 371, distance: 18.5
click at [506, 372] on div "消費明細 返回 名留南松 [DATE] 19:39 指定 顧客: 未選擇 設計師: [PERSON_NAME] 項目消費 洗髮[280] 280 店販銷售 未…" at bounding box center [459, 221] width 264 height 303
click at [506, 368] on button "結帳並列印" at bounding box center [496, 360] width 46 height 16
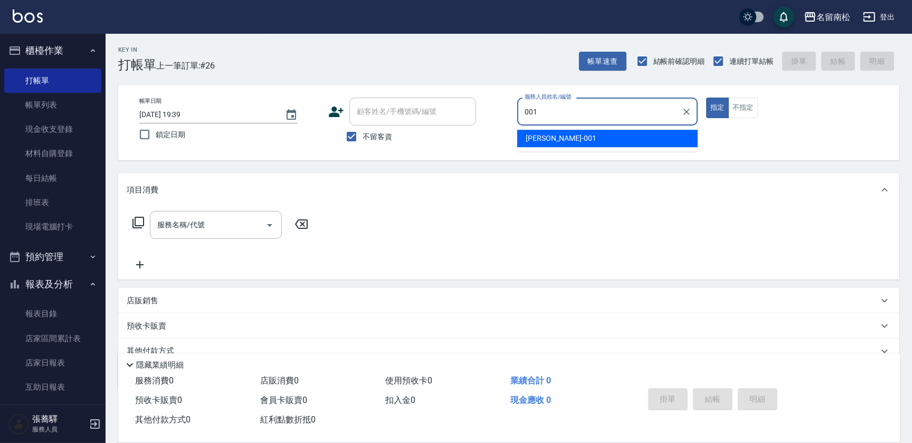
type input "[PERSON_NAME]-001"
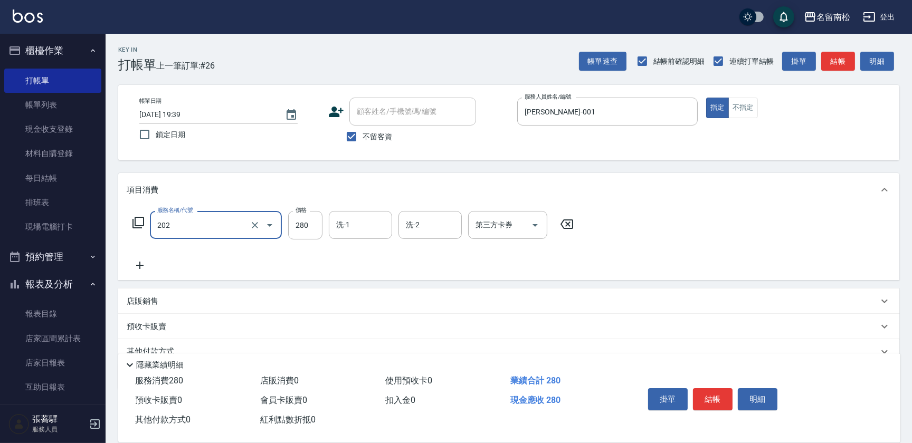
type input "洗髮[280](202)"
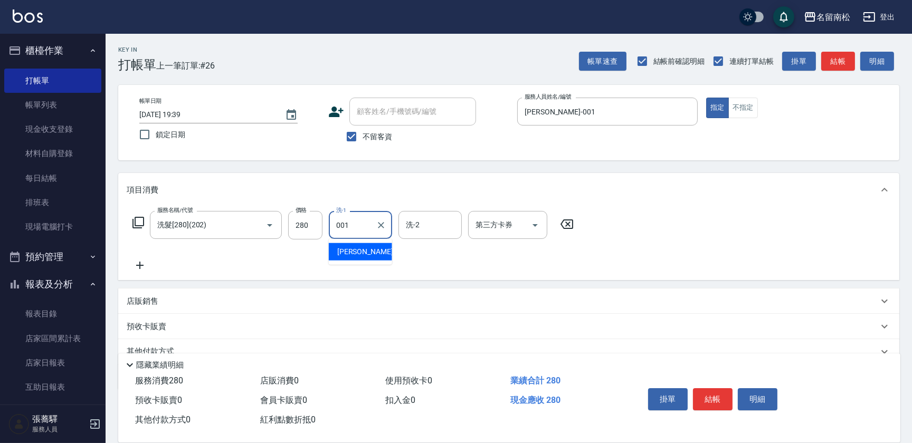
type input "[PERSON_NAME]-001"
click at [754, 399] on button "明細" at bounding box center [758, 399] width 40 height 22
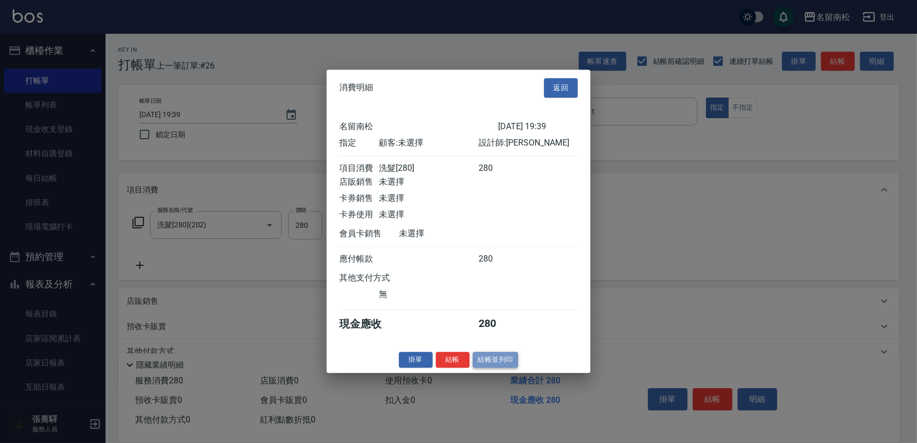
click at [481, 359] on button "結帳並列印" at bounding box center [496, 360] width 46 height 16
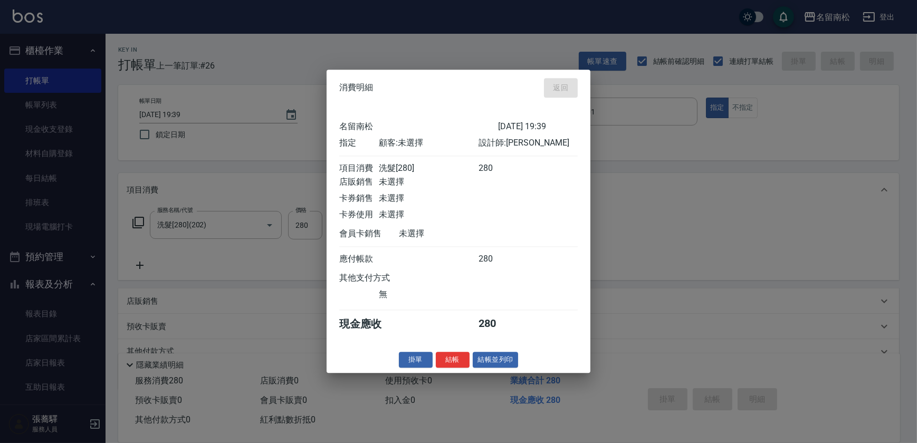
type input "[DATE] 19:40"
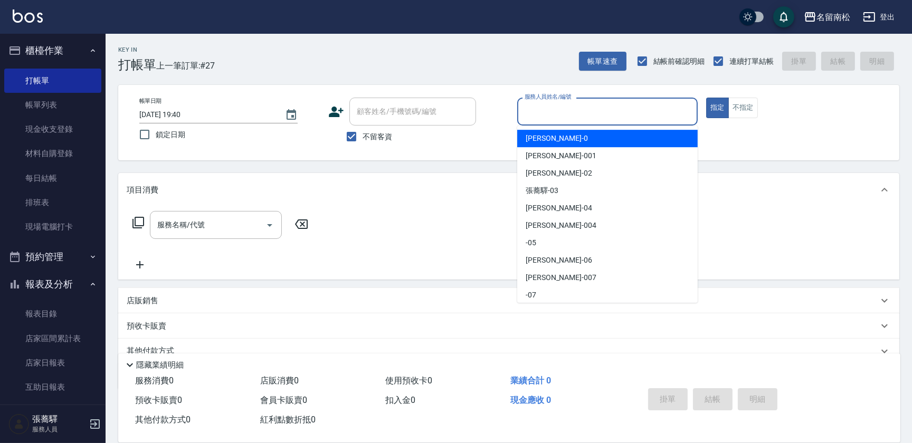
click at [647, 118] on input "服務人員姓名/編號" at bounding box center [607, 111] width 171 height 18
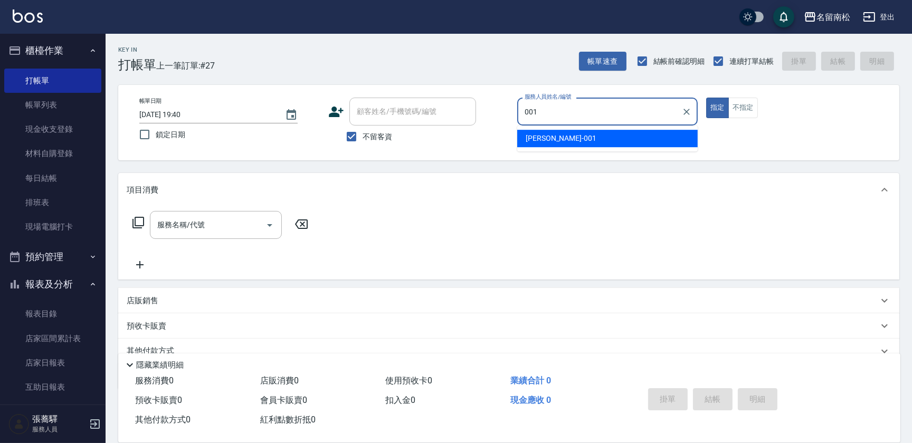
type input "[PERSON_NAME]-001"
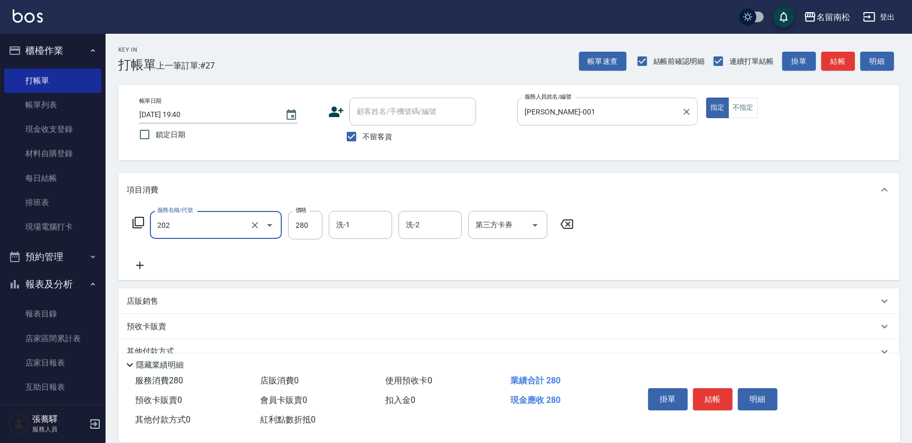
type input "洗髮[280](202)"
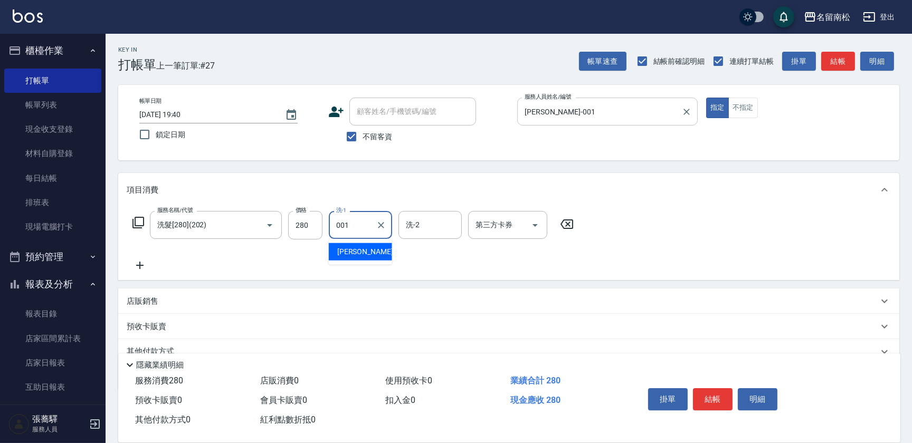
type input "[PERSON_NAME]-001"
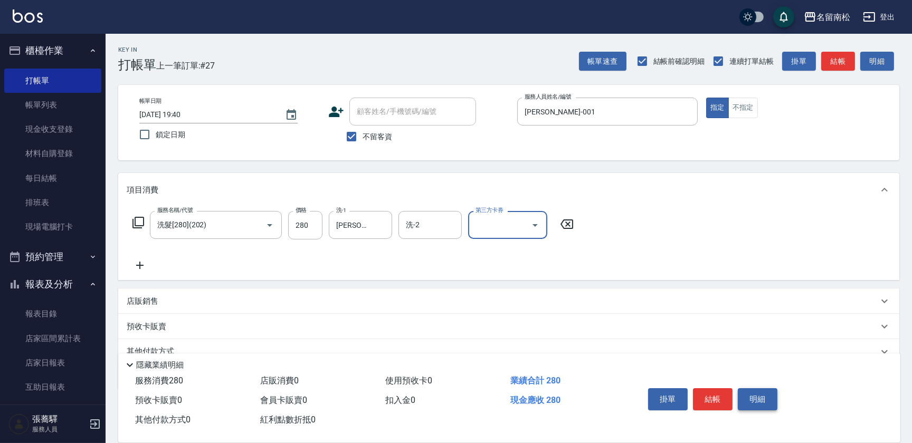
click at [756, 396] on button "明細" at bounding box center [758, 399] width 40 height 22
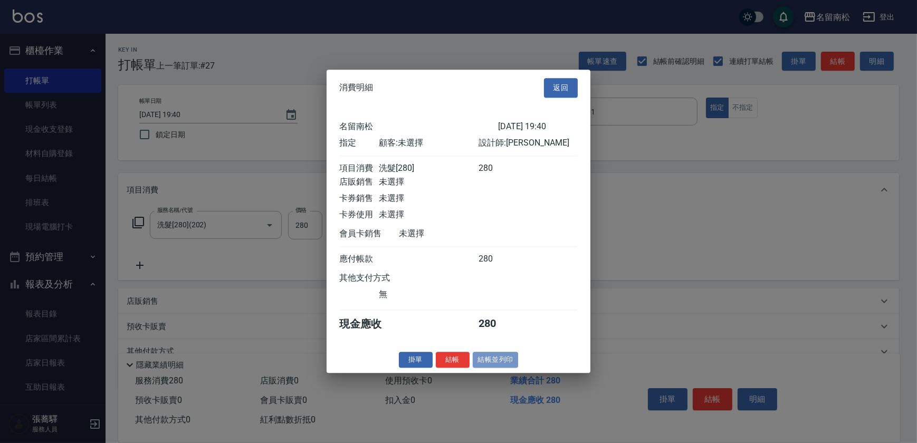
drag, startPoint x: 489, startPoint y: 366, endPoint x: 465, endPoint y: 360, distance: 24.3
click at [487, 368] on button "結帳並列印" at bounding box center [496, 360] width 46 height 16
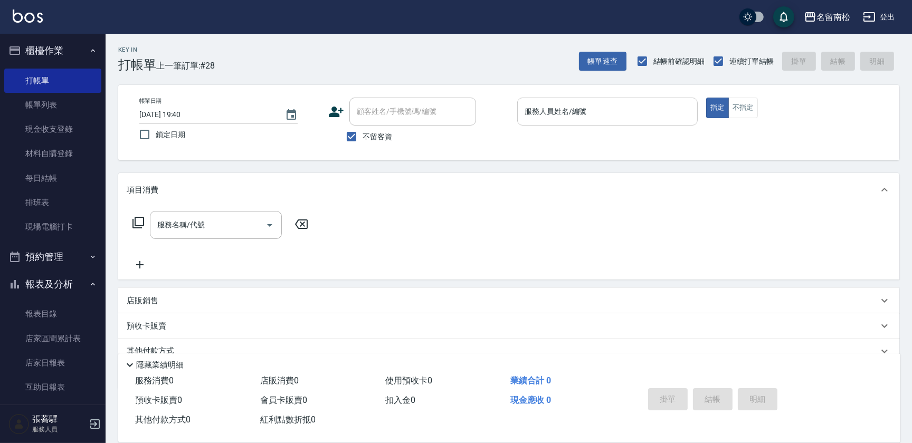
click at [633, 111] on input "服務人員姓名/編號" at bounding box center [607, 111] width 171 height 18
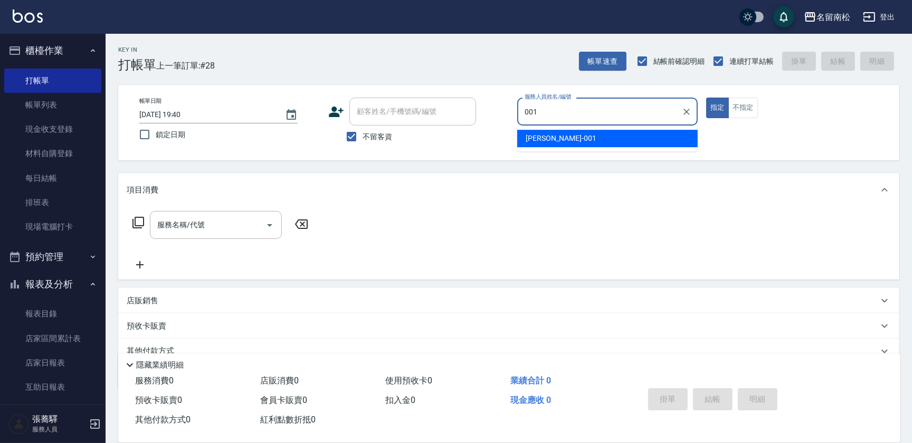
type input "[PERSON_NAME]-001"
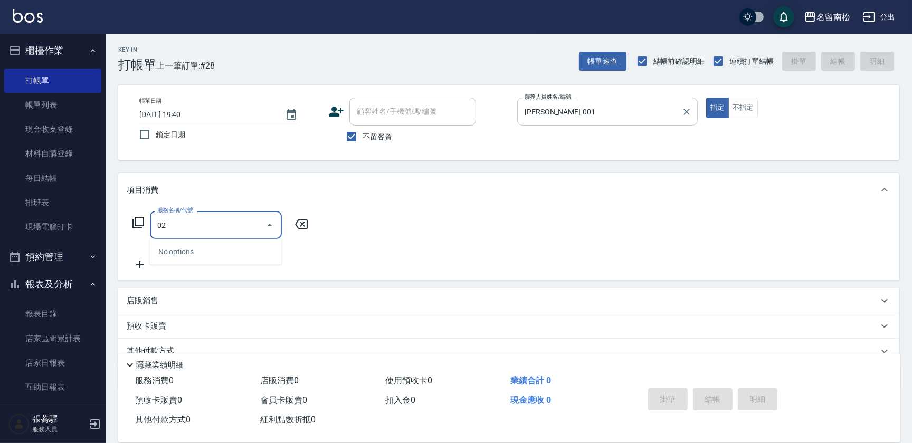
type input "0"
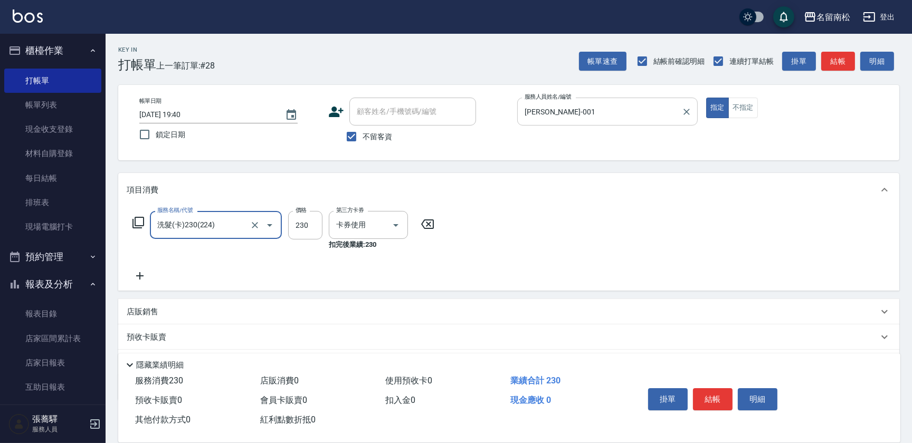
type input "洗髮(卡)230(224)"
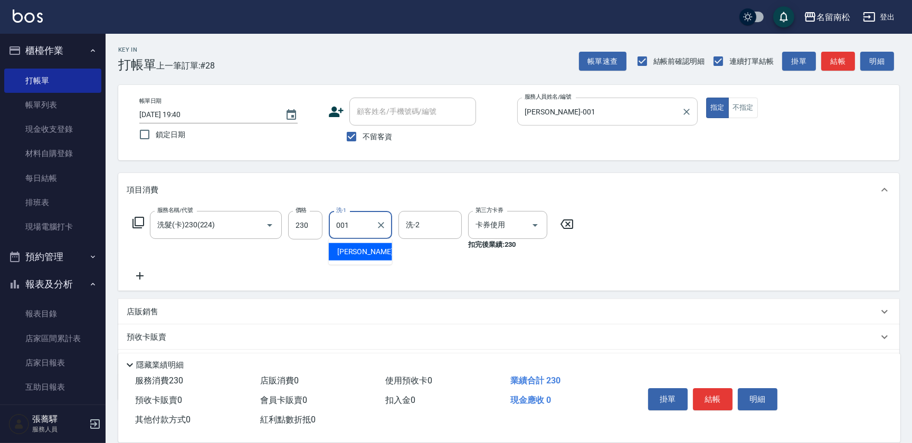
type input "[PERSON_NAME]-001"
click at [762, 397] on button "明細" at bounding box center [758, 399] width 40 height 22
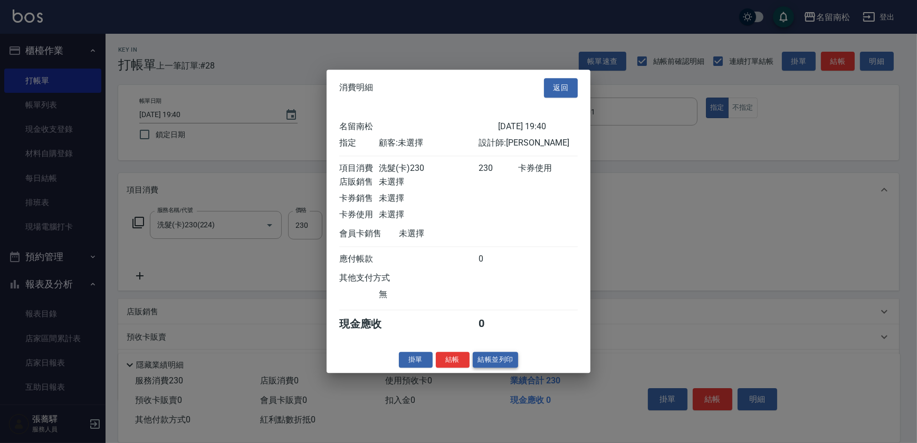
click at [496, 363] on button "結帳並列印" at bounding box center [496, 360] width 46 height 16
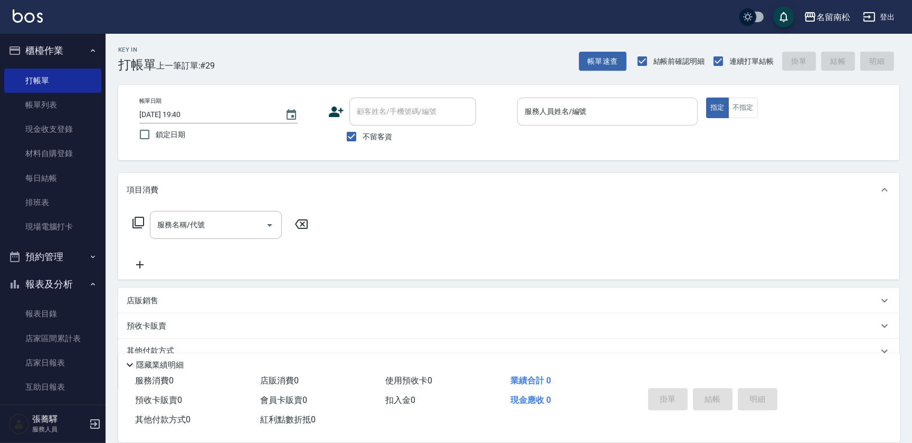
click at [621, 114] on input "服務人員姓名/編號" at bounding box center [607, 111] width 171 height 18
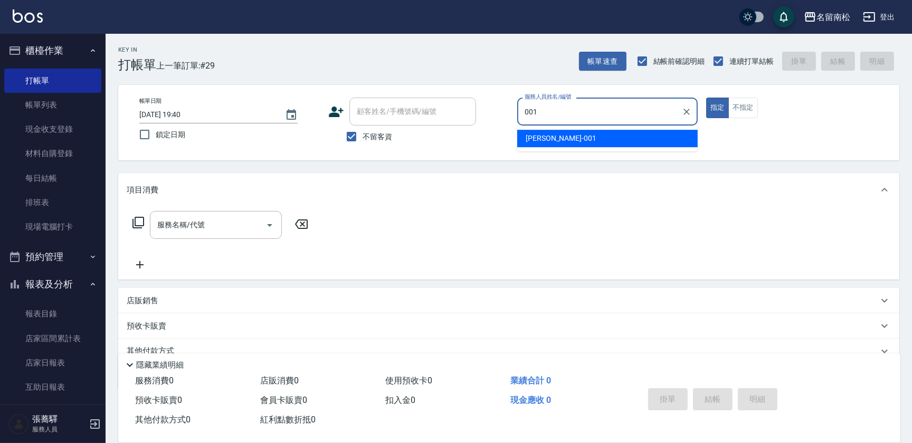
type input "[PERSON_NAME]-001"
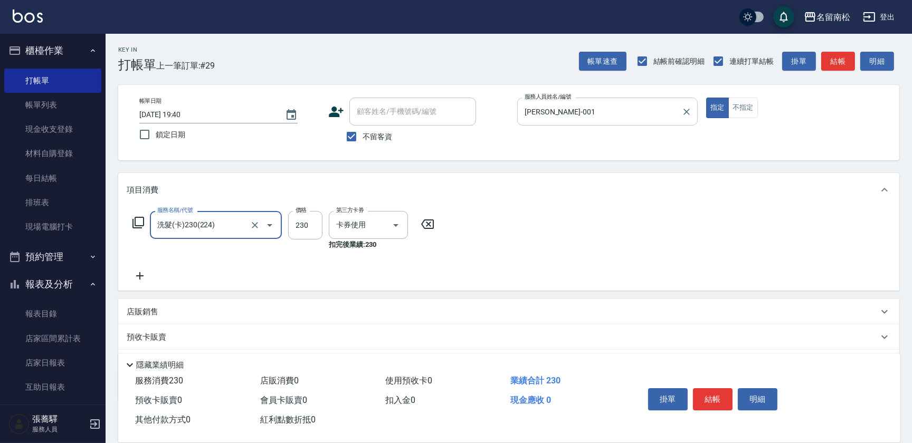
type input "洗髮(卡)230(224)"
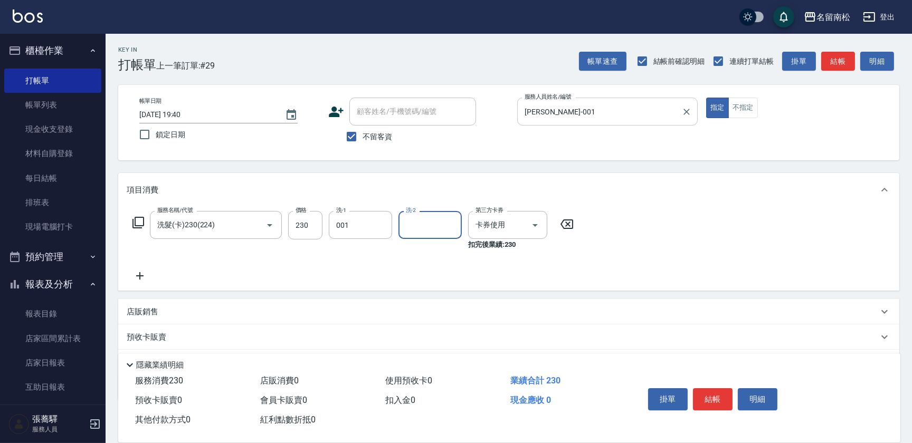
type input "[PERSON_NAME]-001"
click at [754, 401] on button "明細" at bounding box center [758, 399] width 40 height 22
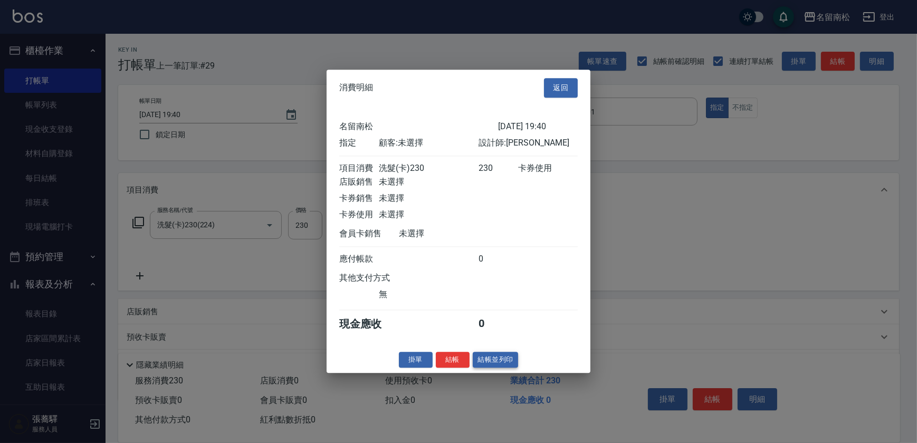
drag, startPoint x: 498, startPoint y: 356, endPoint x: 497, endPoint y: 364, distance: 8.5
click at [497, 362] on div "消費明細 返回 名留南松 [DATE] 19:40 指定 顧客: 未選擇 設計師: [PERSON_NAME] 項目消費 洗髮(卡)230 230 卡券使用 …" at bounding box center [459, 221] width 264 height 303
click at [497, 364] on button "結帳並列印" at bounding box center [496, 360] width 46 height 16
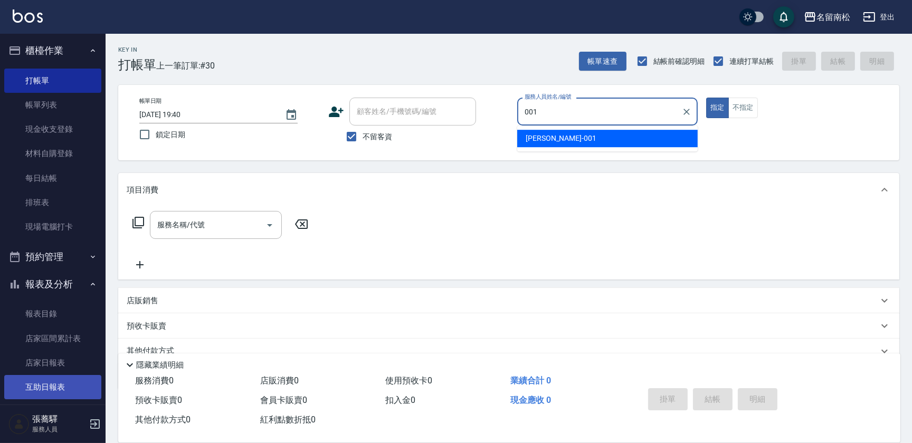
type input "[PERSON_NAME]-001"
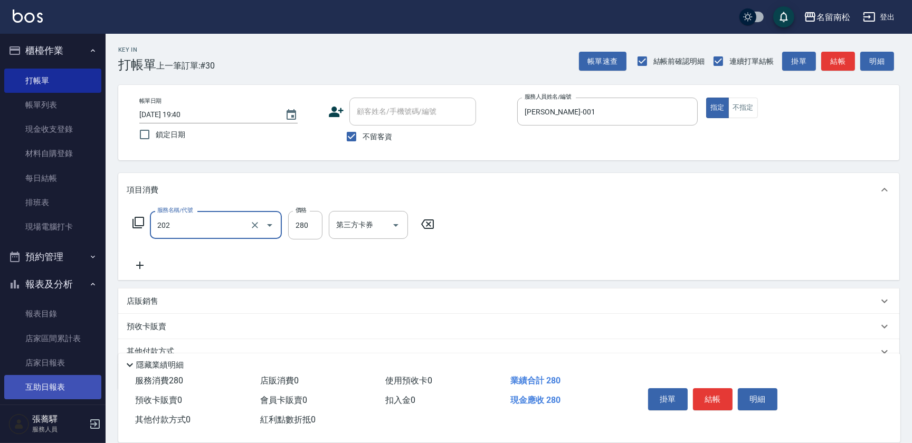
type input "洗髮[280](202)"
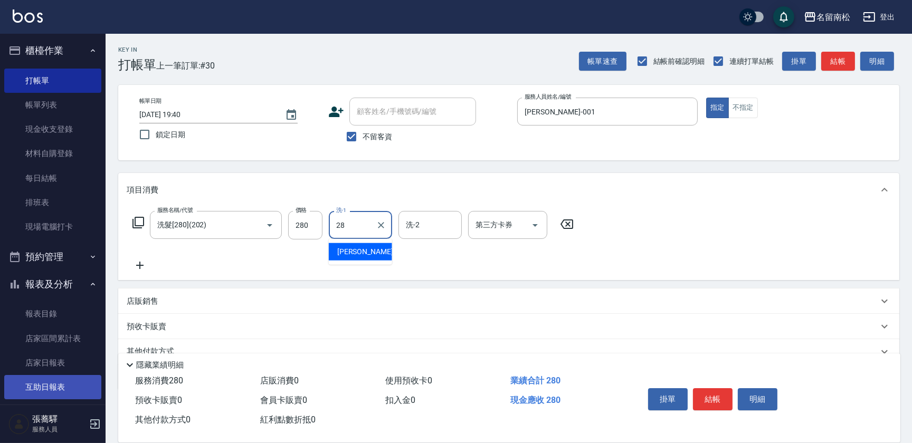
type input "[PERSON_NAME]-28"
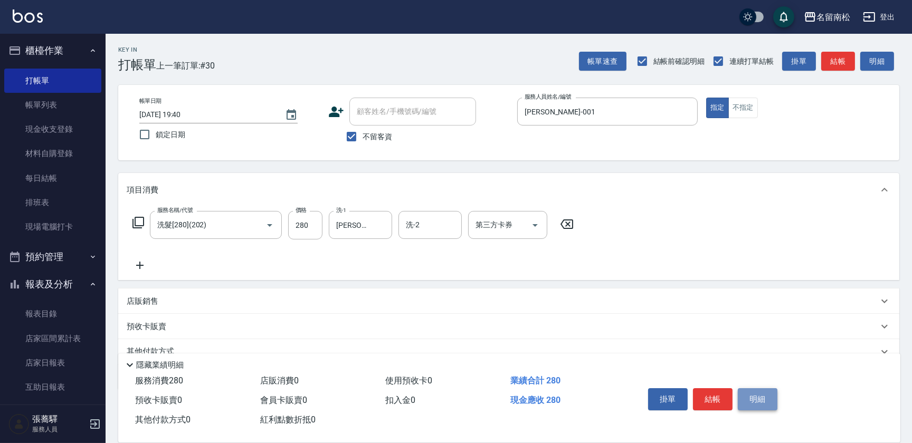
click at [762, 396] on button "明細" at bounding box center [758, 399] width 40 height 22
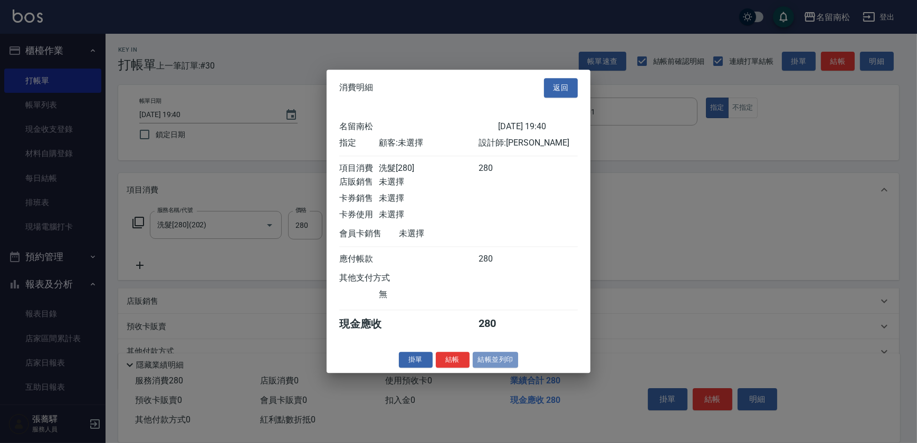
drag, startPoint x: 509, startPoint y: 360, endPoint x: 459, endPoint y: 344, distance: 52.6
click at [509, 360] on button "結帳並列印" at bounding box center [496, 360] width 46 height 16
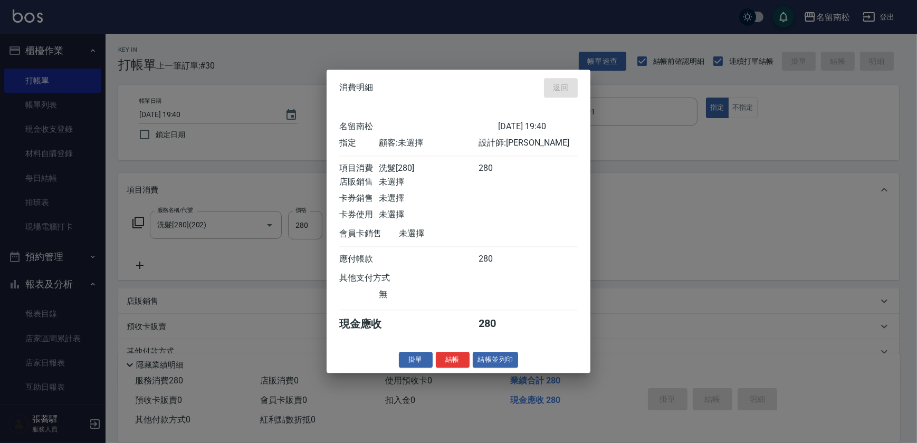
type input "[DATE] 19:41"
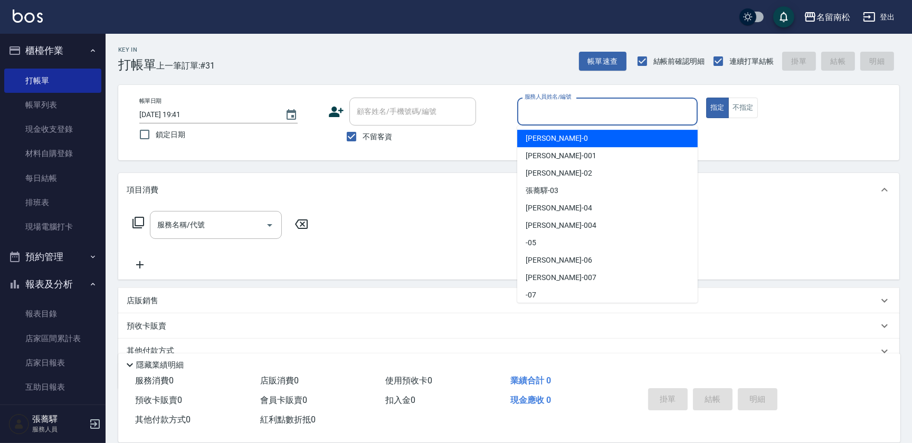
click at [584, 105] on input "服務人員姓名/編號" at bounding box center [607, 111] width 171 height 18
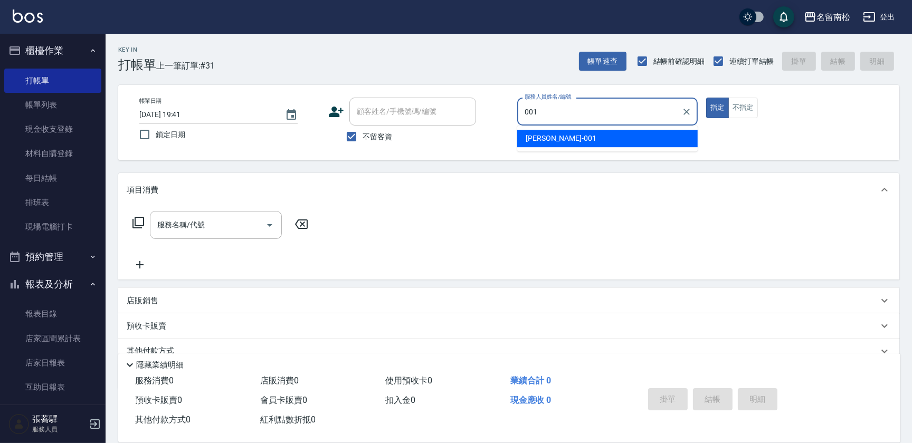
type input "[PERSON_NAME]-001"
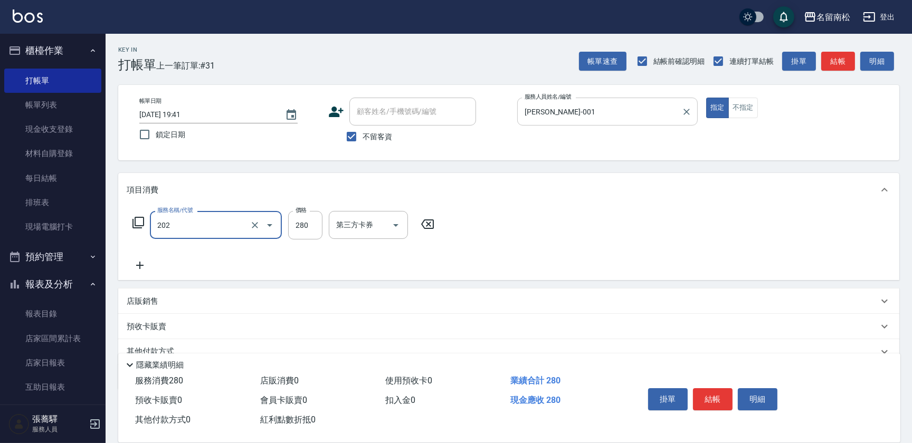
type input "洗髮[280](202)"
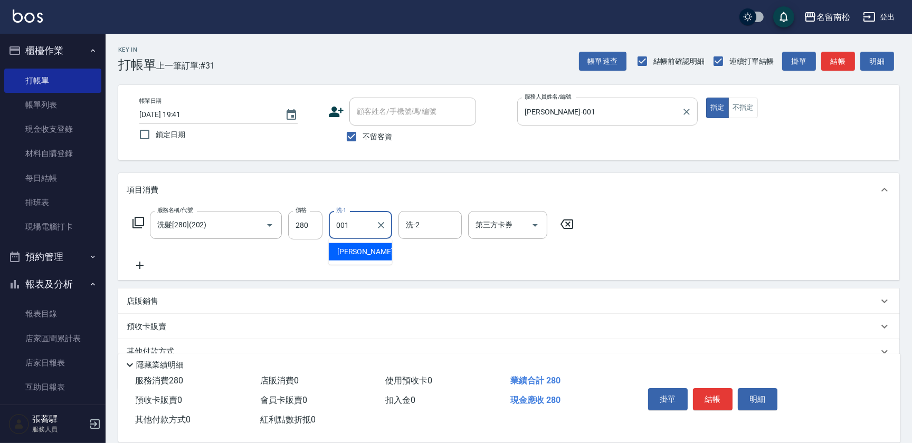
type input "[PERSON_NAME]-001"
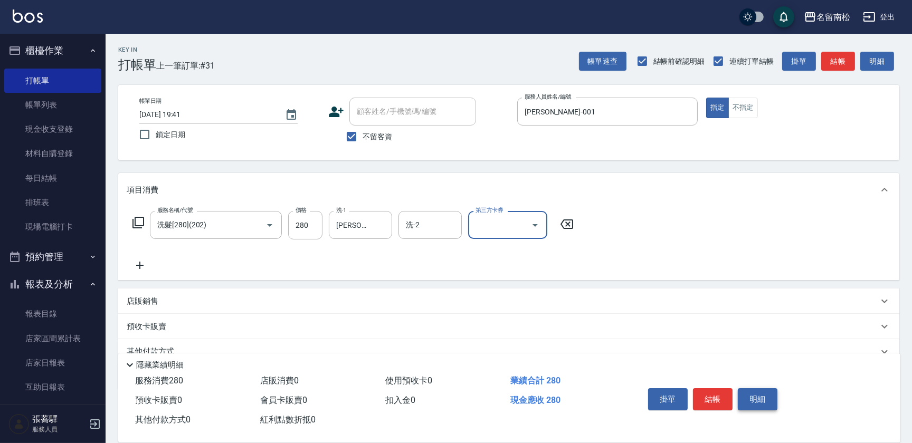
click at [748, 395] on button "明細" at bounding box center [758, 399] width 40 height 22
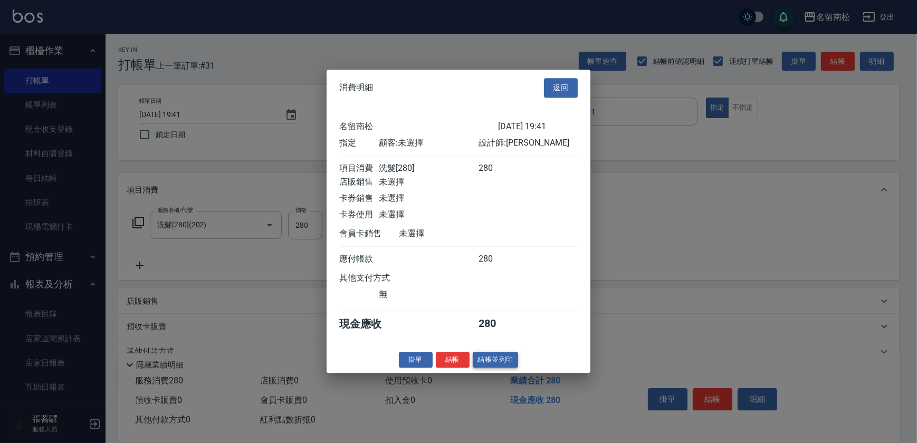
click at [498, 364] on button "結帳並列印" at bounding box center [496, 360] width 46 height 16
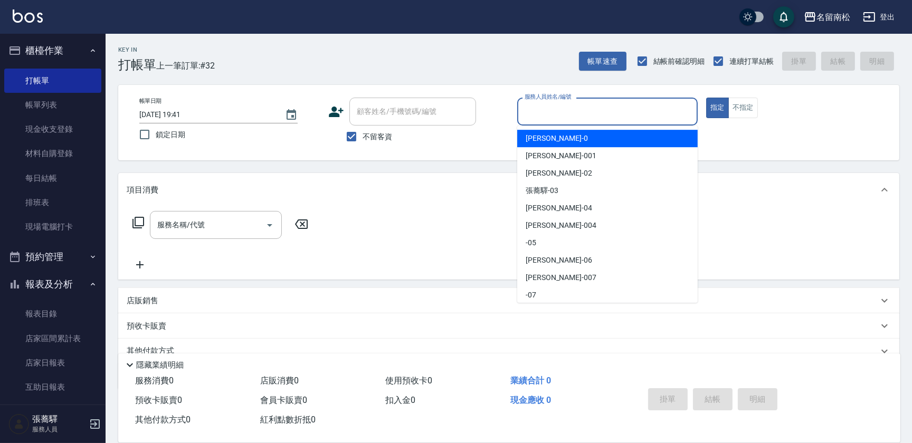
click at [559, 118] on input "服務人員姓名/編號" at bounding box center [607, 111] width 171 height 18
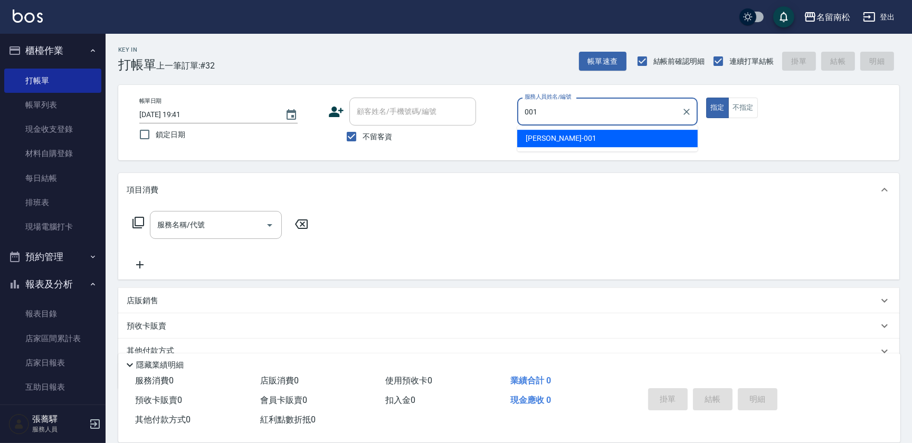
type input "[PERSON_NAME]-001"
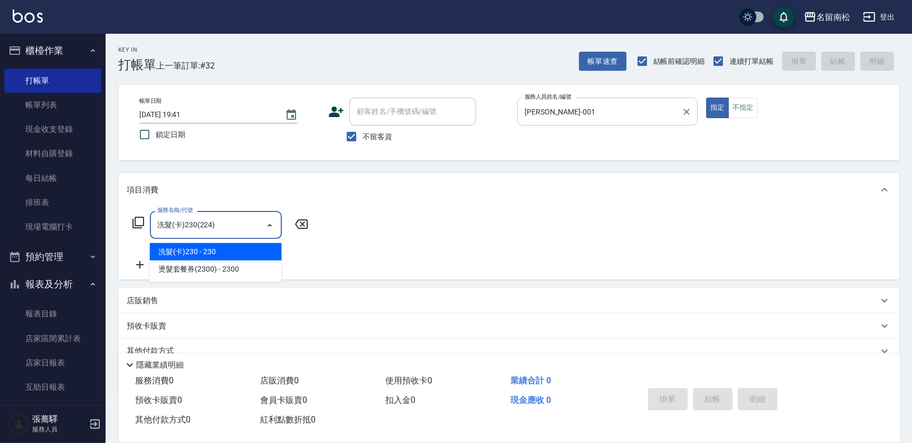
type input "洗髮(卡)230(224)"
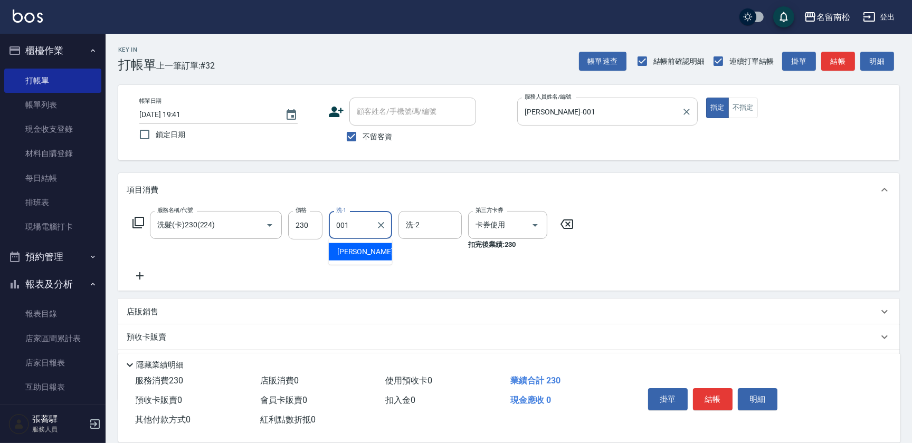
type input "[PERSON_NAME]-001"
drag, startPoint x: 751, startPoint y: 401, endPoint x: 747, endPoint y: 396, distance: 6.4
click at [751, 401] on button "明細" at bounding box center [758, 399] width 40 height 22
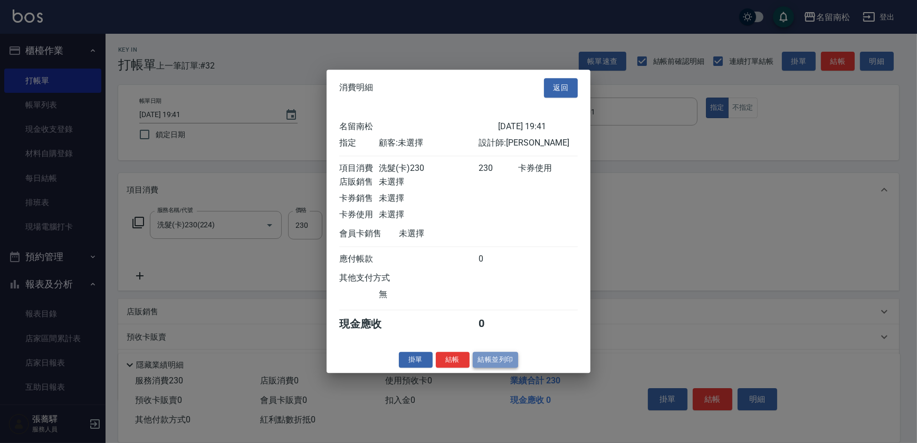
click at [478, 366] on button "結帳並列印" at bounding box center [496, 360] width 46 height 16
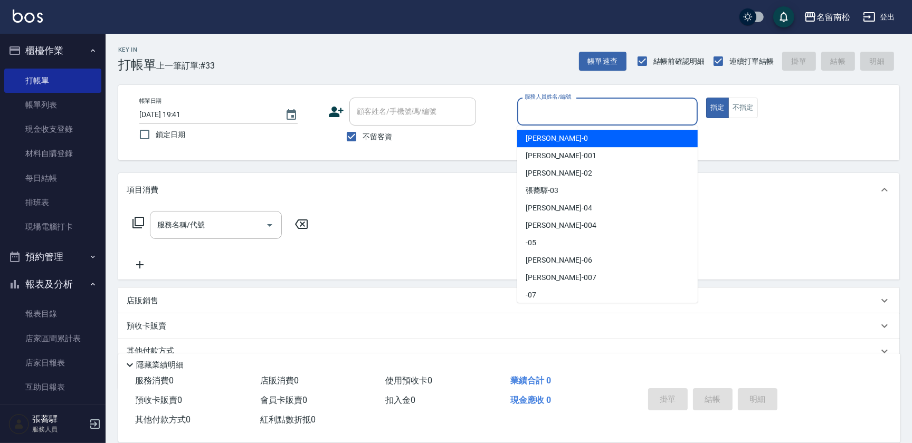
click at [651, 116] on input "服務人員姓名/編號" at bounding box center [607, 111] width 171 height 18
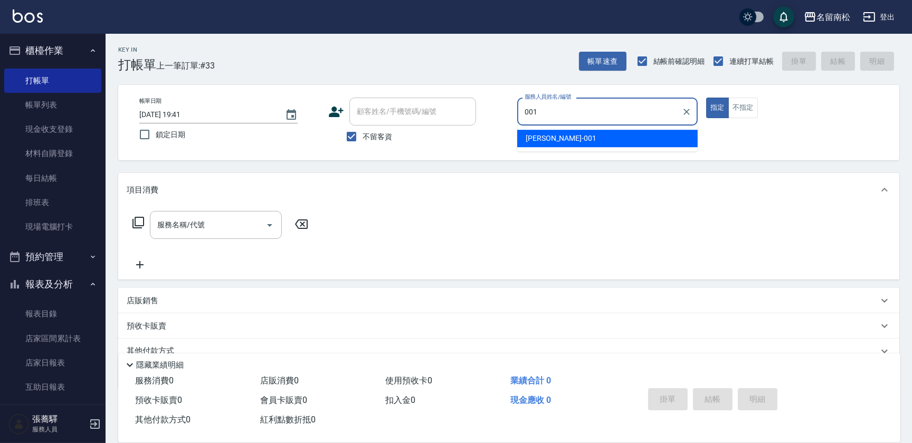
type input "[PERSON_NAME]-001"
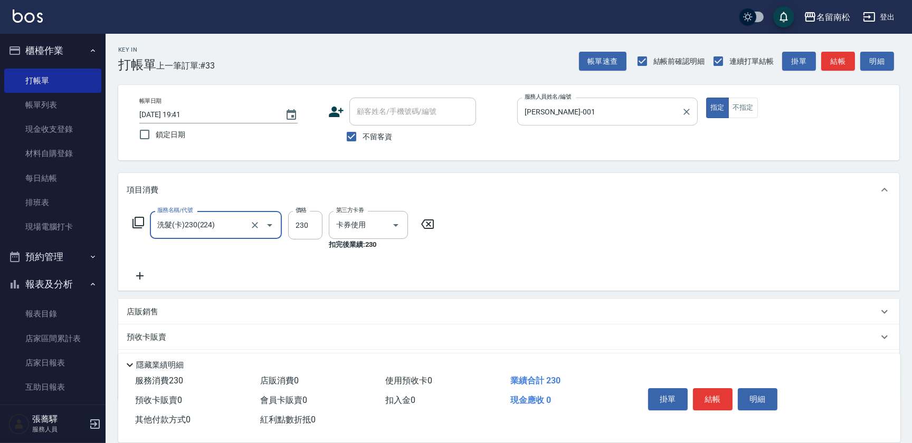
type input "洗髮(卡)230(224)"
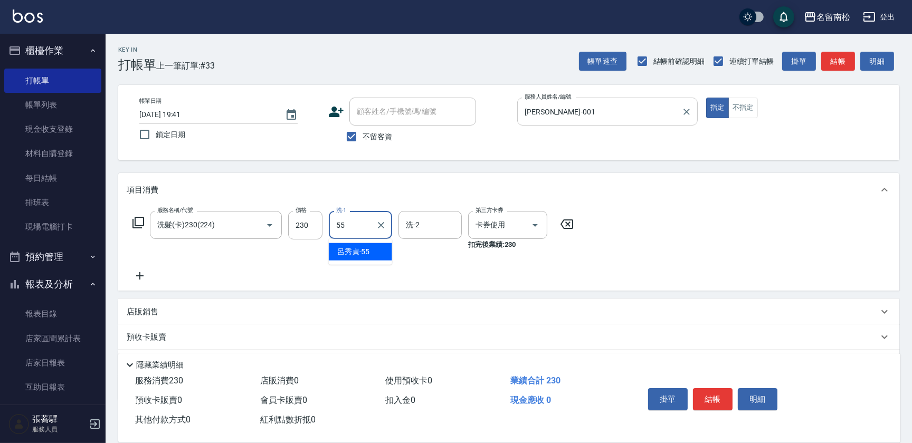
type input "[PERSON_NAME]-55"
drag, startPoint x: 747, startPoint y: 394, endPoint x: 733, endPoint y: 398, distance: 15.0
click at [739, 401] on button "明細" at bounding box center [758, 399] width 40 height 22
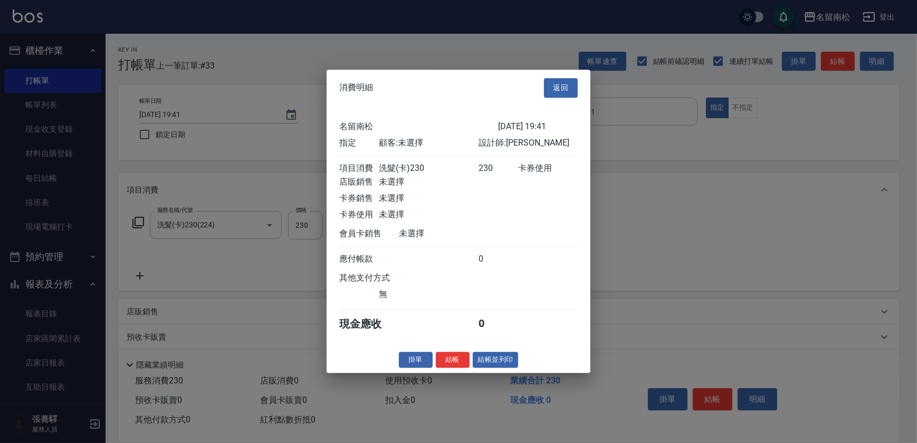
click at [499, 373] on div "消費明細 返回 名留南松 [DATE] 19:41 指定 顧客: 未選擇 設計師: [PERSON_NAME] 項目消費 洗髮(卡)230 230 卡券使用 …" at bounding box center [459, 221] width 264 height 303
click at [495, 364] on button "結帳並列印" at bounding box center [496, 360] width 46 height 16
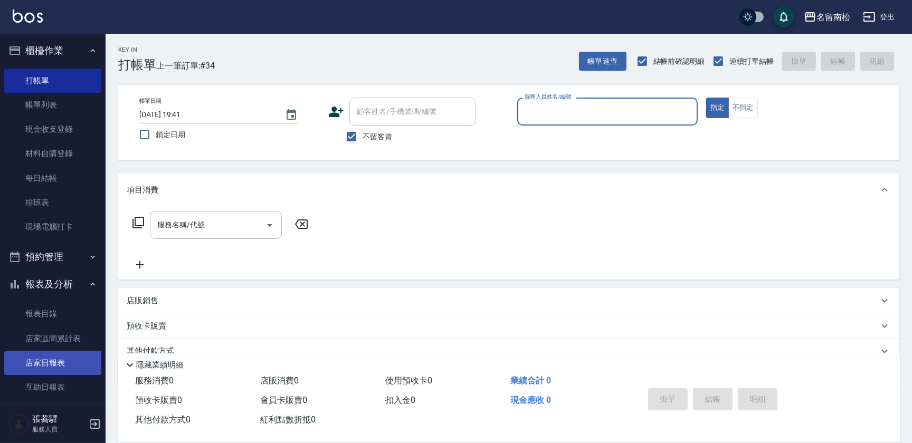
click at [55, 352] on link "店家日報表" at bounding box center [52, 363] width 97 height 24
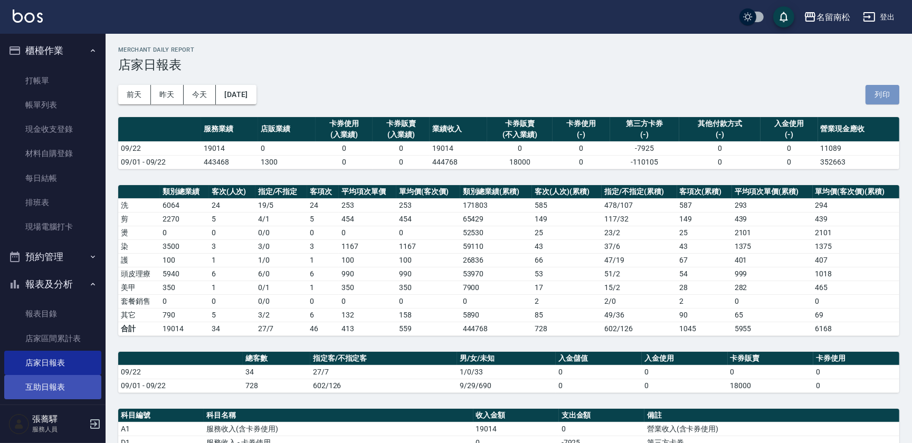
drag, startPoint x: 887, startPoint y: 87, endPoint x: 56, endPoint y: 386, distance: 882.7
click at [885, 88] on button "列印" at bounding box center [883, 95] width 34 height 20
click at [62, 379] on link "互助日報表" at bounding box center [52, 387] width 97 height 24
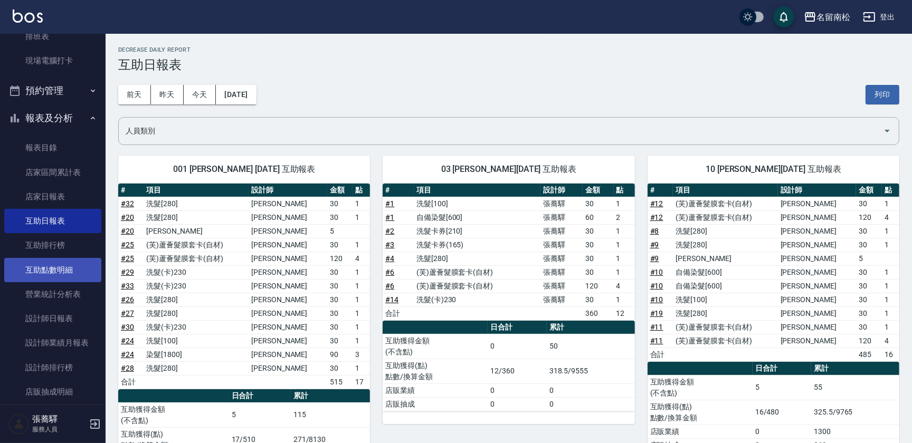
scroll to position [193, 0]
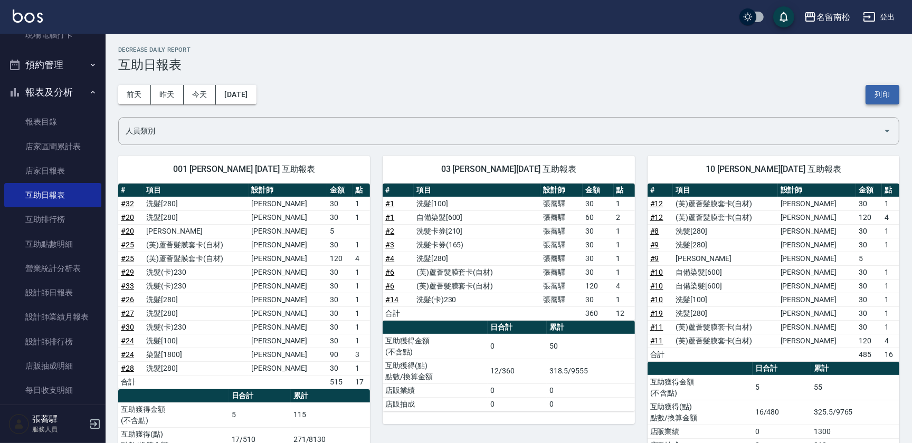
click at [888, 100] on button "列印" at bounding box center [883, 95] width 34 height 20
click at [882, 96] on button "列印" at bounding box center [883, 95] width 34 height 20
click at [25, 294] on link "設計師日報表" at bounding box center [52, 293] width 97 height 24
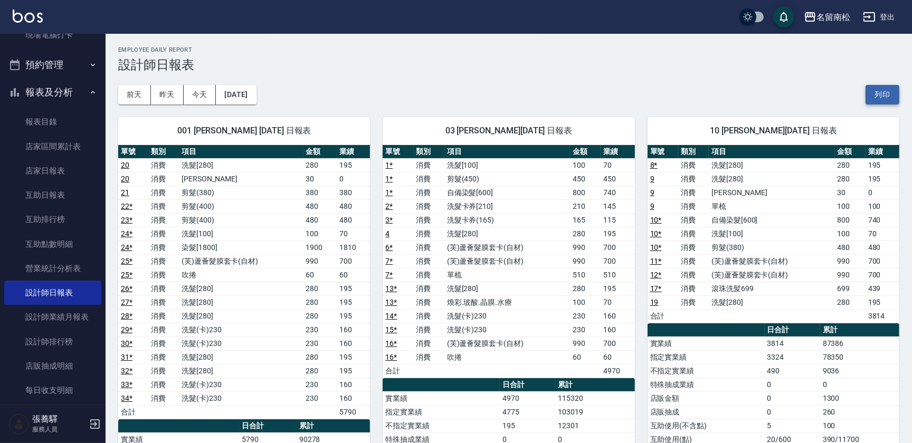
click at [879, 99] on button "列印" at bounding box center [883, 95] width 34 height 20
drag, startPoint x: 876, startPoint y: 99, endPoint x: 63, endPoint y: 390, distance: 863.6
click at [876, 99] on button "列印" at bounding box center [883, 95] width 34 height 20
